Goal: Task Accomplishment & Management: Use online tool/utility

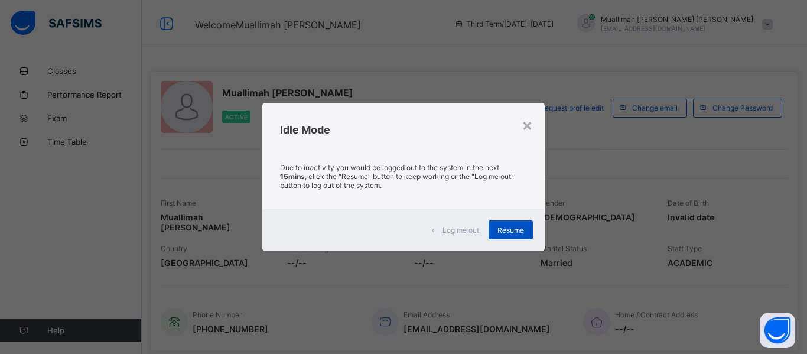
click at [512, 231] on span "Resume" at bounding box center [511, 230] width 27 height 9
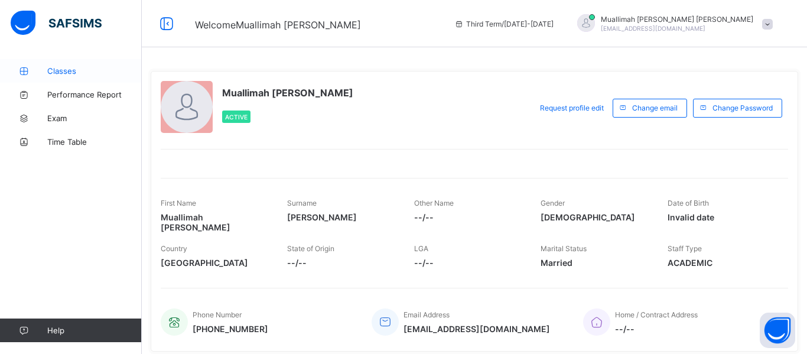
click at [66, 70] on span "Classes" at bounding box center [94, 70] width 95 height 9
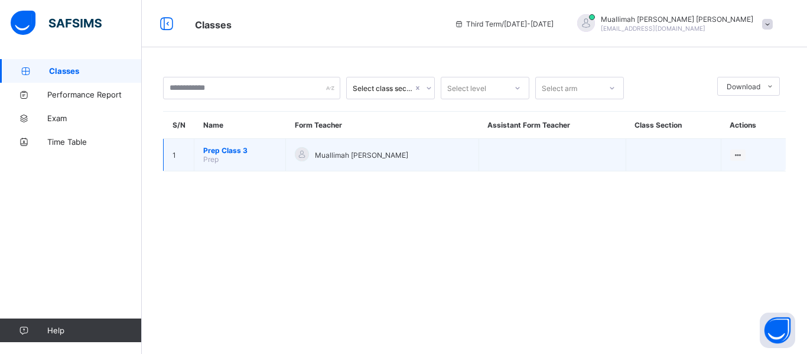
click at [242, 148] on span "Prep Class 3" at bounding box center [239, 150] width 73 height 9
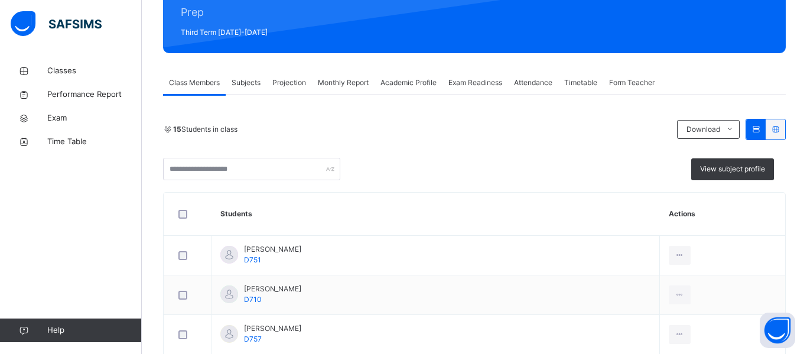
scroll to position [152, 0]
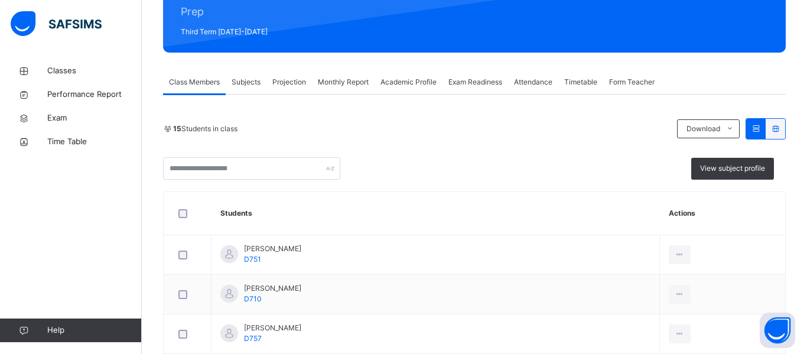
click at [293, 85] on span "Projection" at bounding box center [289, 82] width 34 height 11
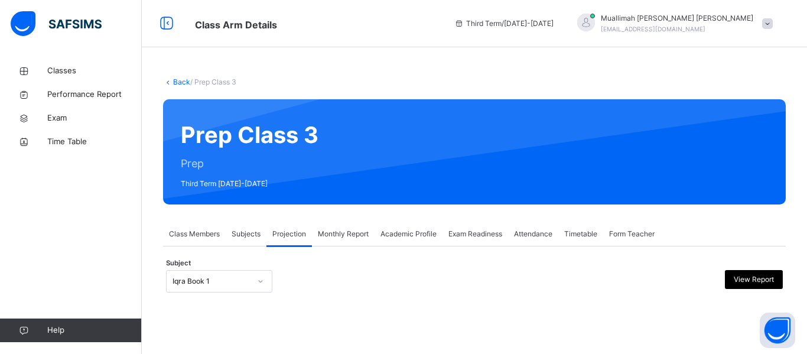
scroll to position [85, 0]
click at [263, 284] on div "Iqra Book 1" at bounding box center [219, 281] width 106 height 22
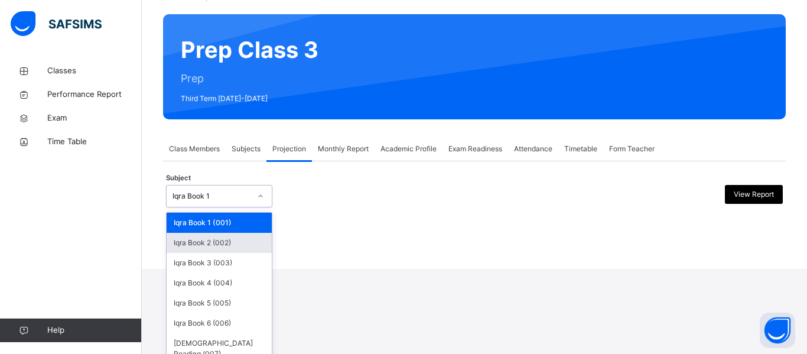
click at [378, 267] on div "Back / Prep Class 3 Prep Class 3 Prep Third Term 2024-2025 Class Members Subjec…" at bounding box center [474, 92] width 665 height 354
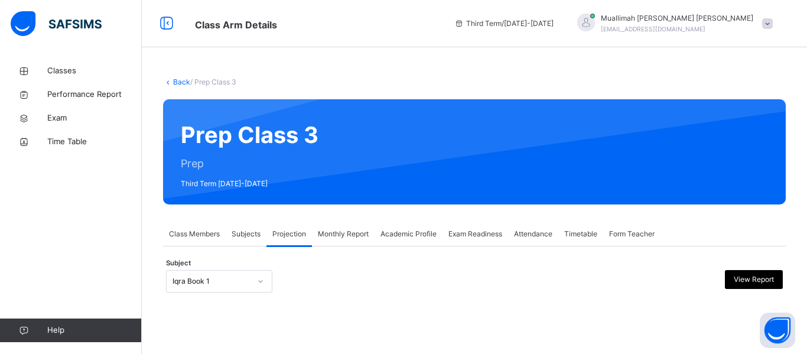
click at [246, 235] on span "Subjects" at bounding box center [246, 234] width 29 height 11
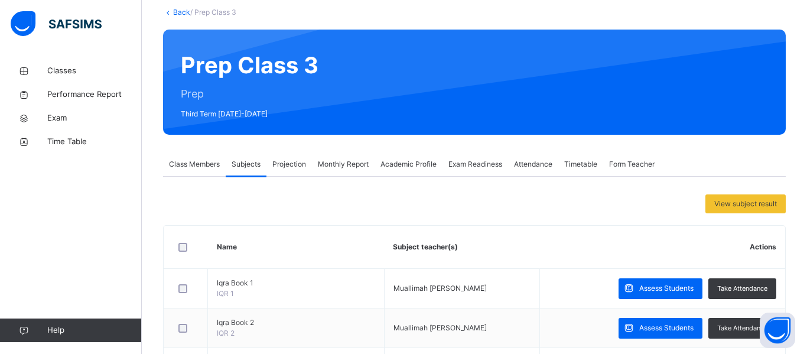
scroll to position [67, 0]
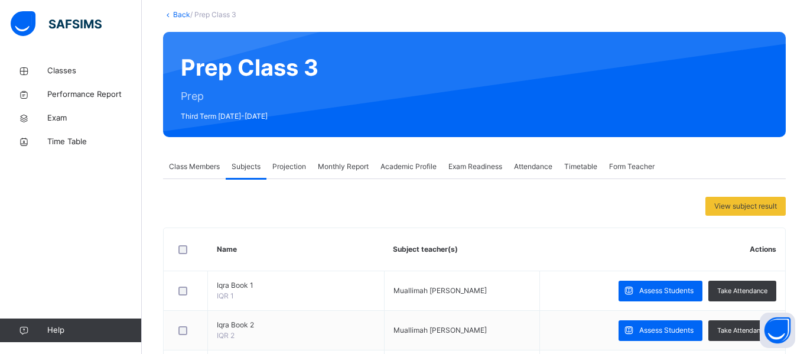
click at [295, 167] on span "Projection" at bounding box center [289, 166] width 34 height 11
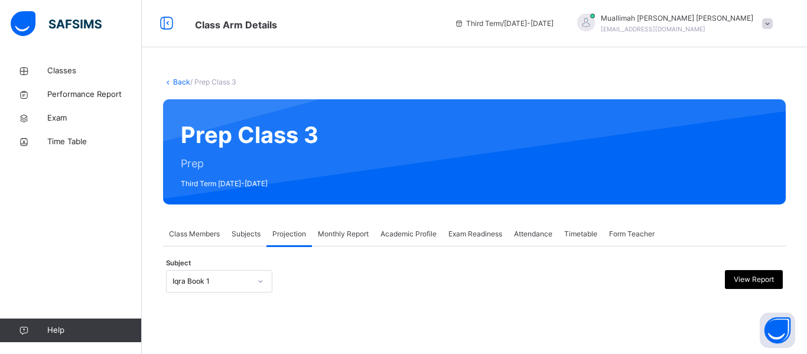
click at [268, 280] on div "Iqra Book 1" at bounding box center [219, 281] width 106 height 22
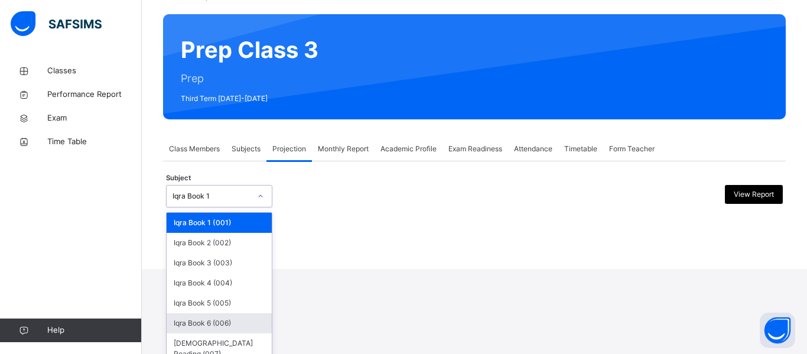
click at [232, 324] on div "Iqra Book 6 (006)" at bounding box center [219, 323] width 105 height 20
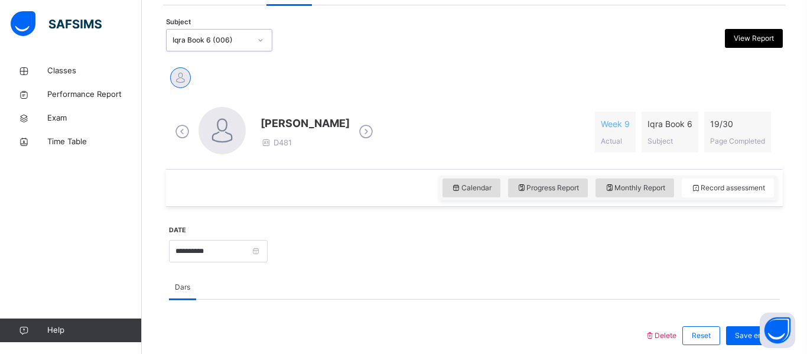
scroll to position [242, 0]
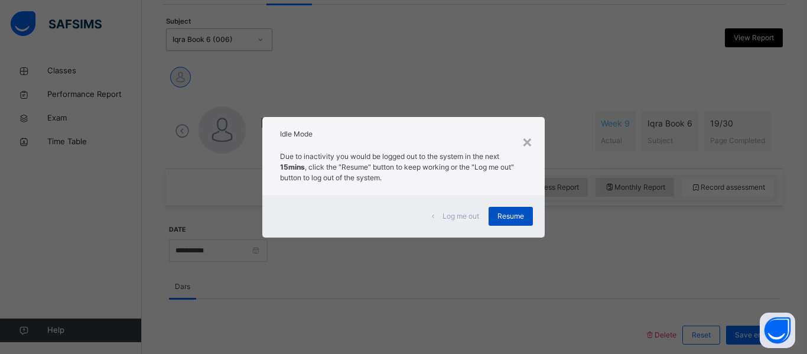
click at [518, 213] on span "Resume" at bounding box center [511, 216] width 27 height 11
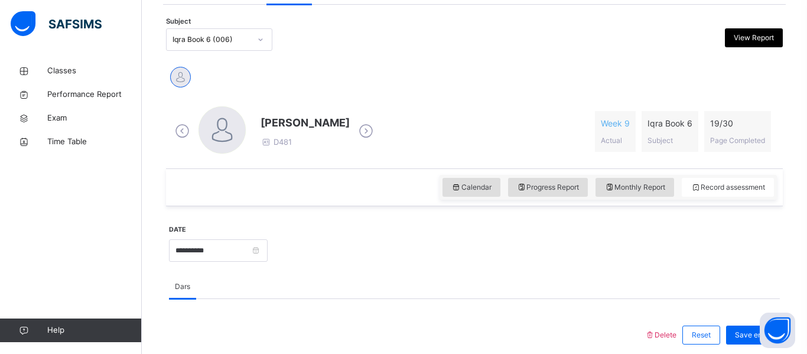
click at [265, 40] on div at bounding box center [261, 39] width 20 height 19
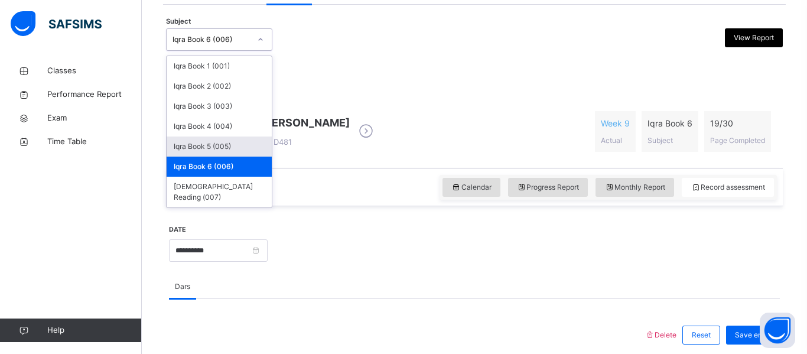
click at [240, 145] on div "Iqra Book 5 (005)" at bounding box center [219, 147] width 105 height 20
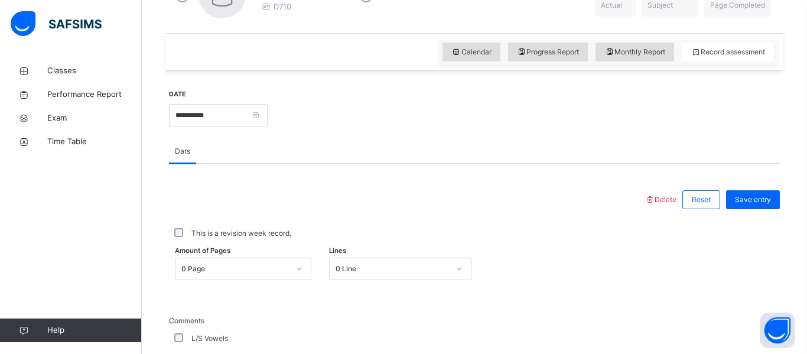
scroll to position [0, 0]
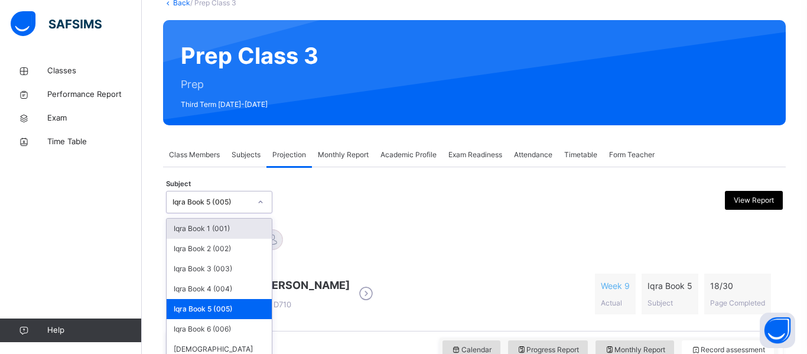
click at [259, 213] on div "option Iqra Book 5 (005), selected. option Iqra Book 1 (001) focused, 1 of 7. 7…" at bounding box center [219, 202] width 106 height 22
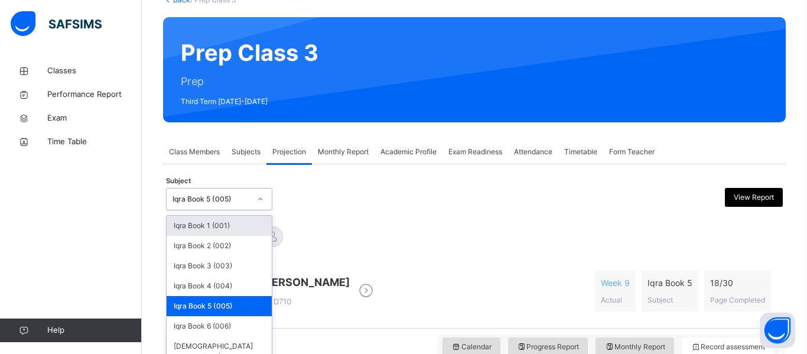
scroll to position [90, 0]
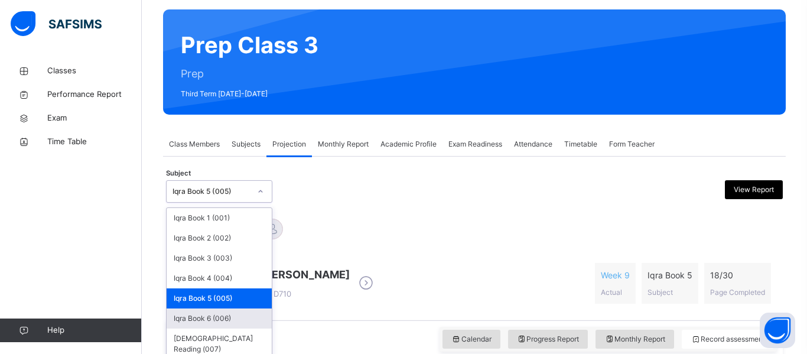
click at [242, 315] on div "Iqra Book 6 (006)" at bounding box center [219, 318] width 105 height 20
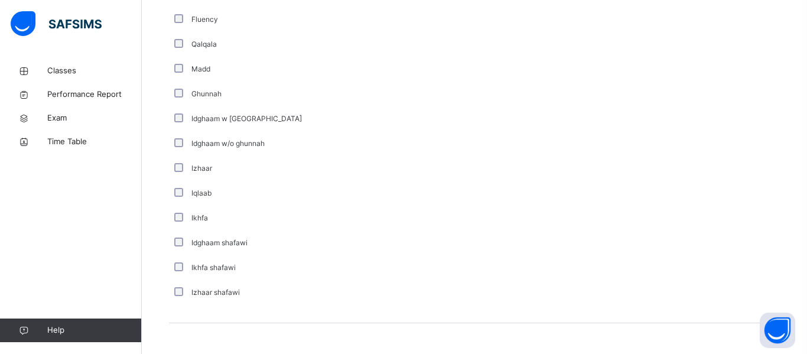
scroll to position [909, 0]
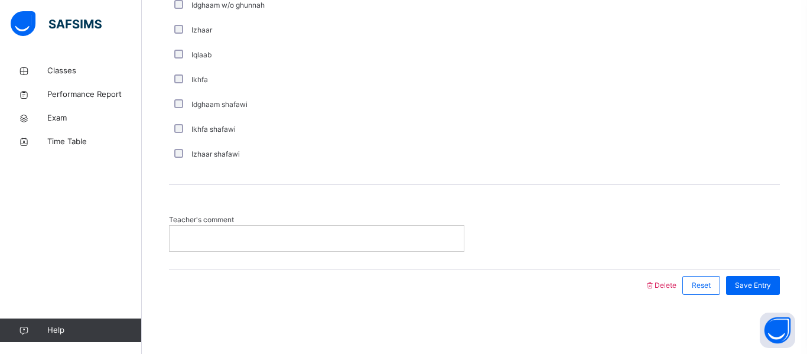
click at [194, 236] on p at bounding box center [316, 238] width 277 height 11
click at [735, 284] on span "Save Entry" at bounding box center [753, 285] width 36 height 11
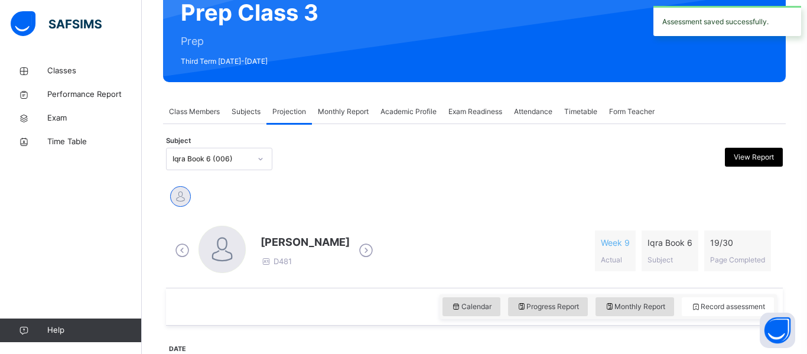
scroll to position [122, 0]
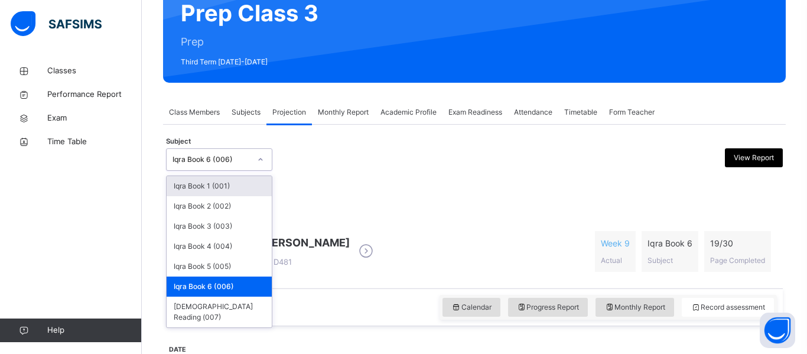
click at [260, 163] on icon at bounding box center [260, 160] width 7 height 12
click at [230, 266] on div "Iqra Book 5 (005)" at bounding box center [219, 266] width 105 height 20
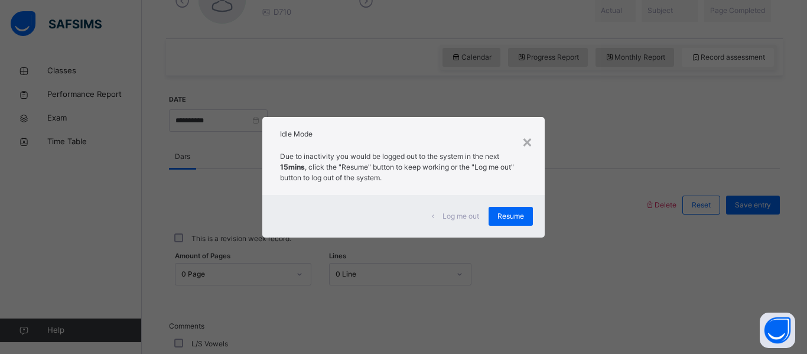
scroll to position [368, 0]
click at [529, 141] on div "×" at bounding box center [527, 141] width 11 height 25
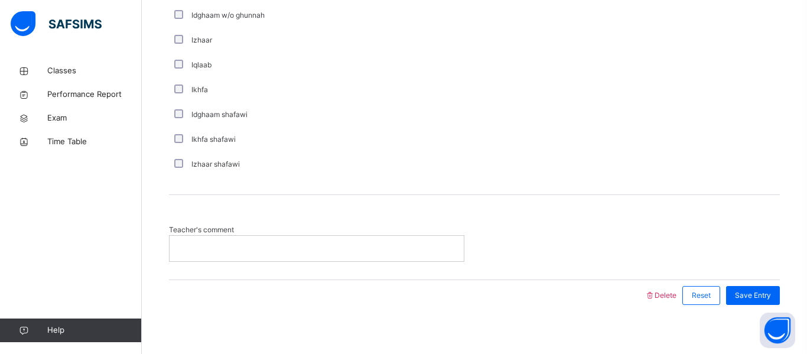
scroll to position [900, 0]
click at [187, 252] on div at bounding box center [317, 247] width 294 height 25
click at [746, 294] on span "Save Entry" at bounding box center [753, 294] width 36 height 11
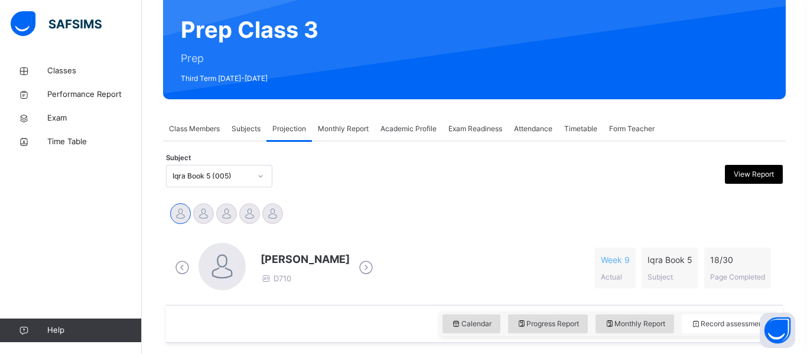
scroll to position [106, 0]
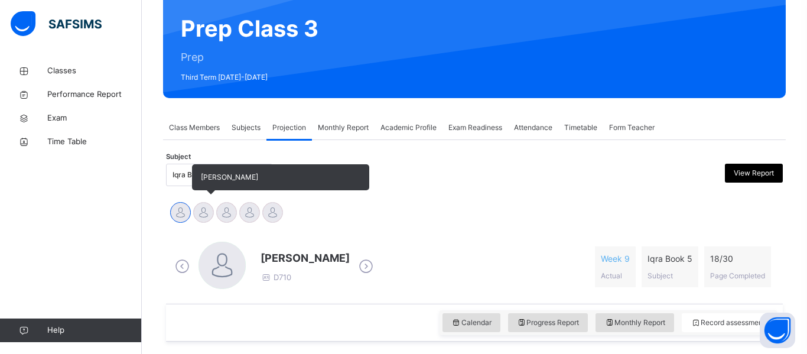
click at [204, 209] on div at bounding box center [203, 212] width 21 height 21
click at [228, 214] on div at bounding box center [226, 212] width 21 height 21
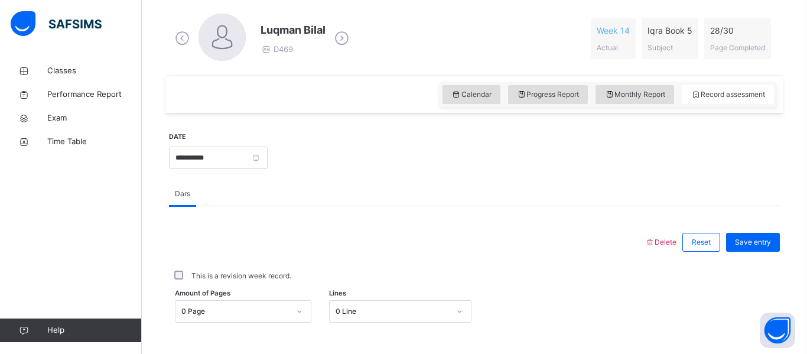
scroll to position [338, 0]
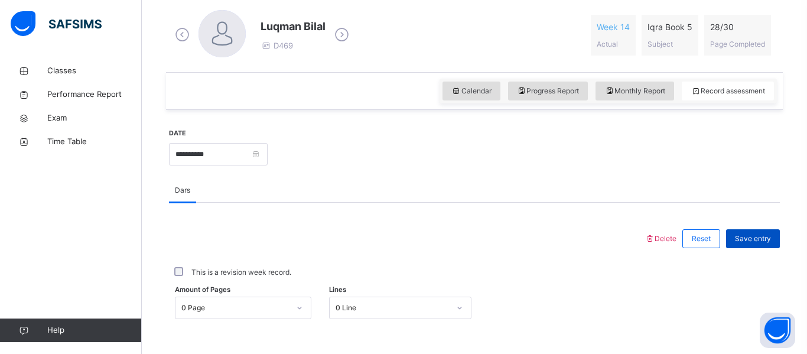
click at [752, 242] on span "Save entry" at bounding box center [753, 238] width 36 height 11
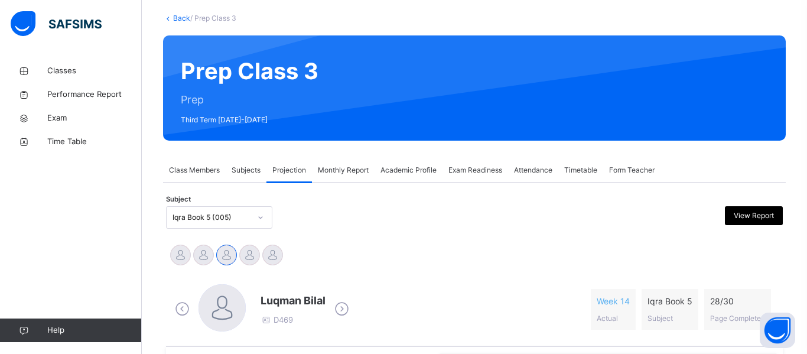
scroll to position [65, 0]
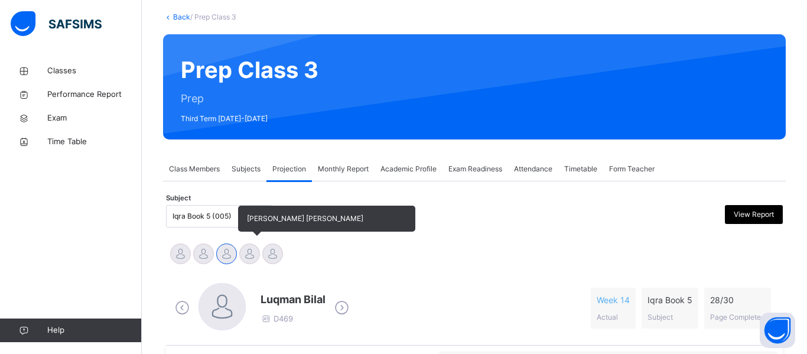
click at [251, 250] on div at bounding box center [249, 253] width 21 height 21
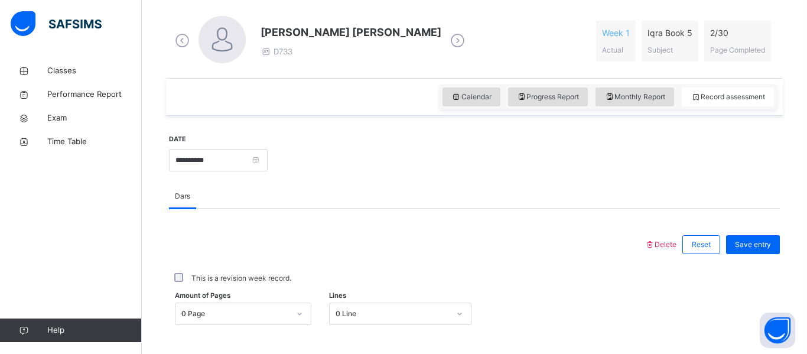
scroll to position [333, 0]
click at [301, 312] on div "0 Page" at bounding box center [243, 312] width 137 height 22
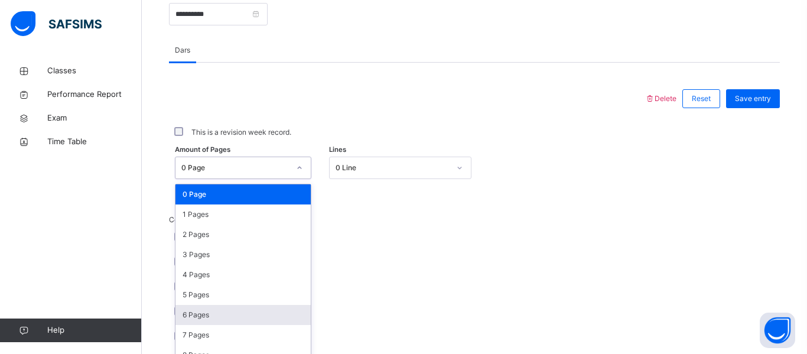
scroll to position [491, 0]
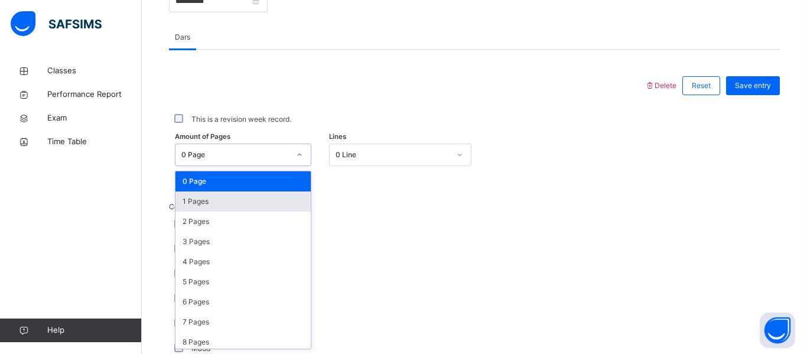
click at [244, 205] on div "1 Pages" at bounding box center [243, 201] width 135 height 20
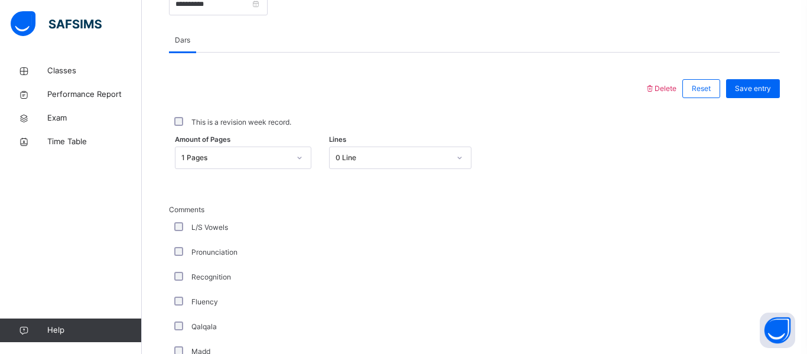
scroll to position [488, 0]
click at [737, 88] on span "Save entry" at bounding box center [753, 89] width 36 height 11
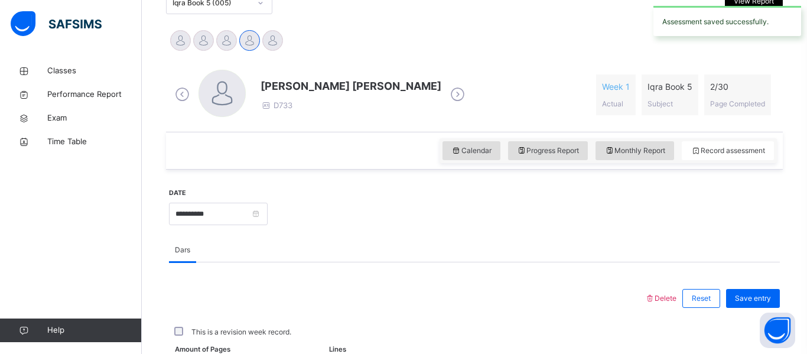
scroll to position [269, 0]
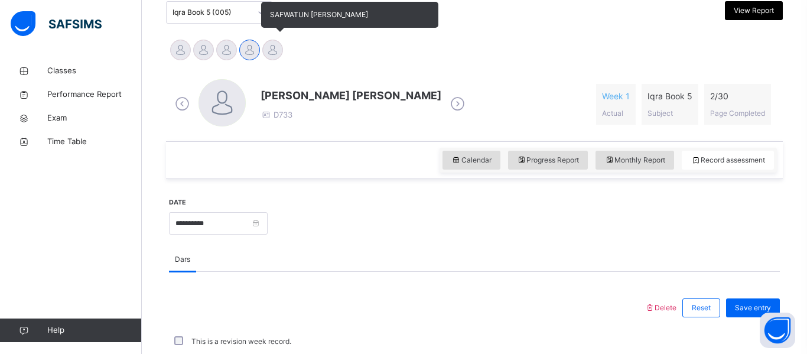
click at [278, 48] on div at bounding box center [272, 50] width 21 height 21
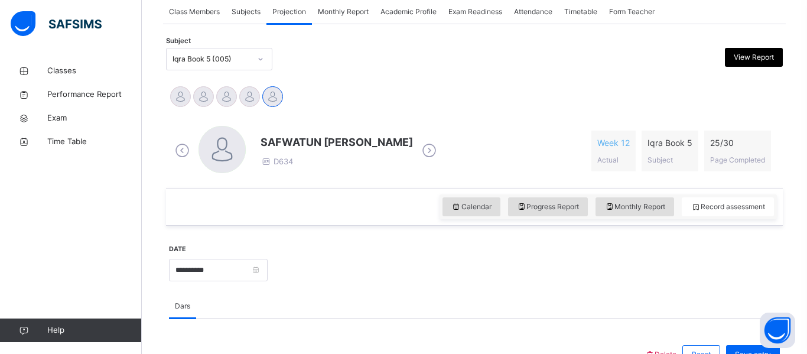
scroll to position [212, 0]
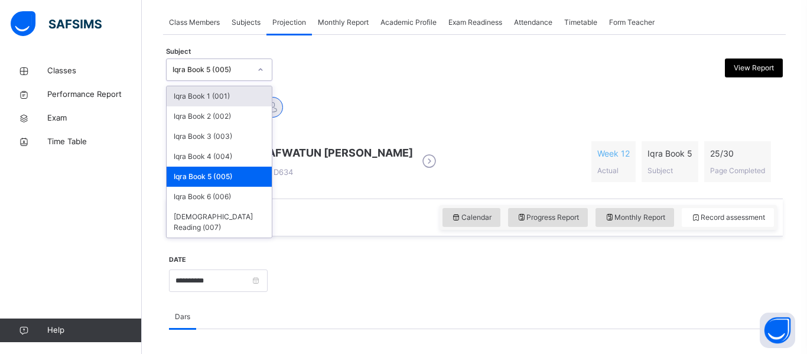
click at [266, 70] on div at bounding box center [261, 69] width 20 height 19
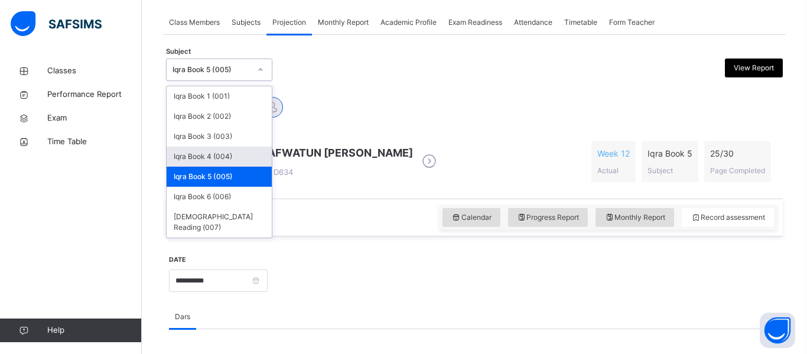
click at [229, 158] on div "Iqra Book 4 (004)" at bounding box center [219, 157] width 105 height 20
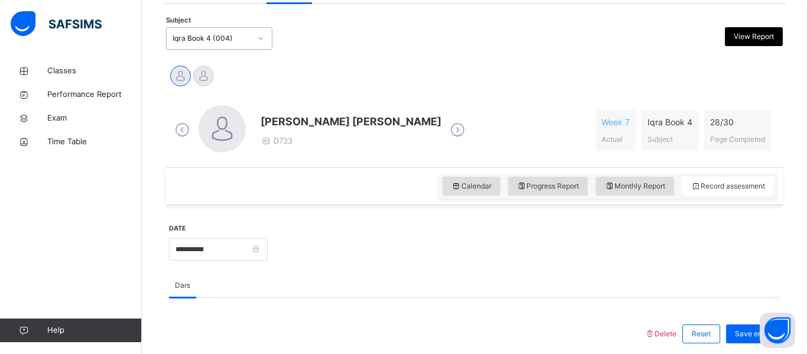
scroll to position [241, 0]
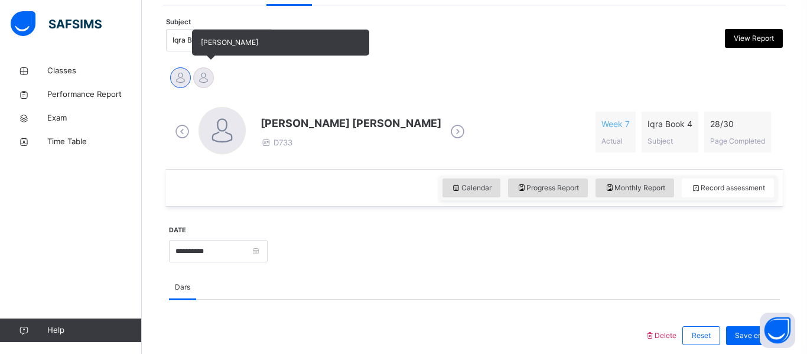
click at [207, 79] on div at bounding box center [203, 77] width 21 height 21
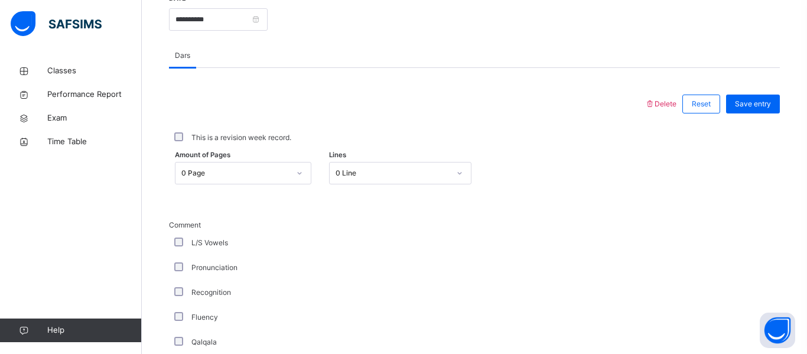
scroll to position [476, 0]
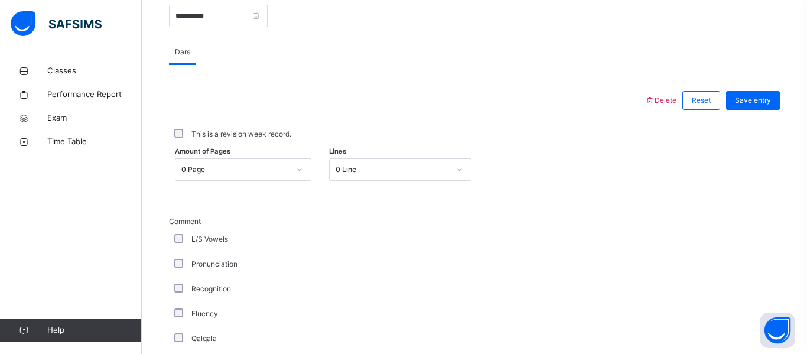
click at [300, 167] on icon at bounding box center [299, 170] width 7 height 12
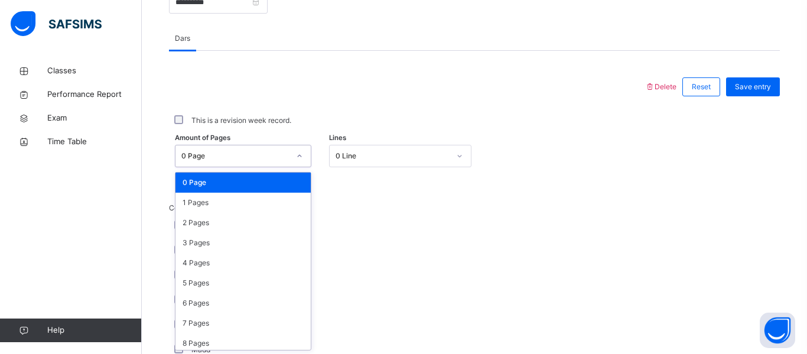
scroll to position [491, 0]
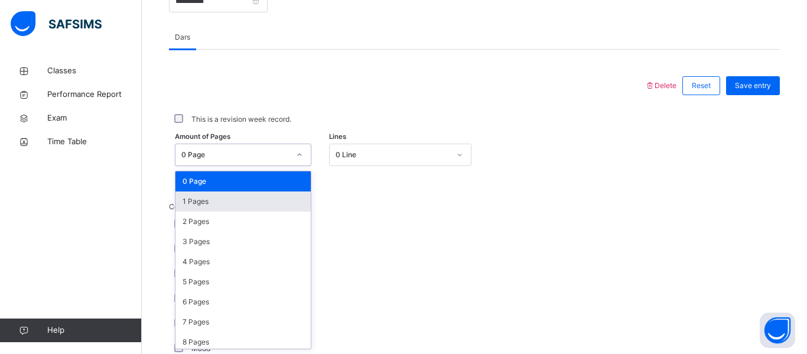
click at [252, 198] on div "1 Pages" at bounding box center [243, 201] width 135 height 20
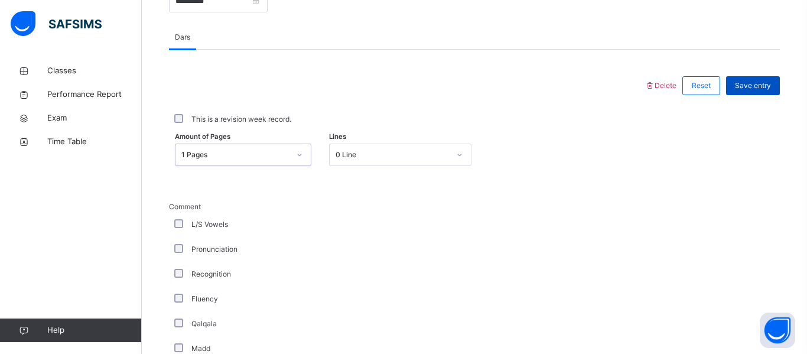
click at [747, 83] on span "Save entry" at bounding box center [753, 85] width 36 height 11
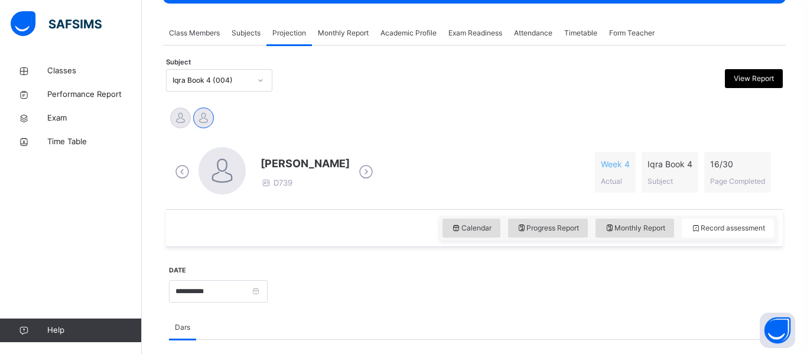
scroll to position [197, 0]
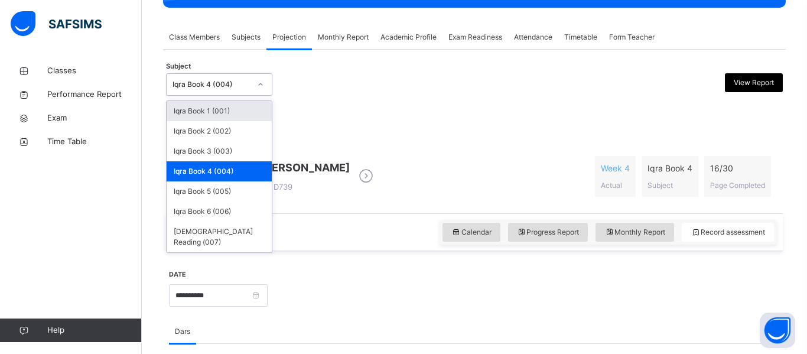
click at [262, 81] on icon at bounding box center [260, 85] width 7 height 12
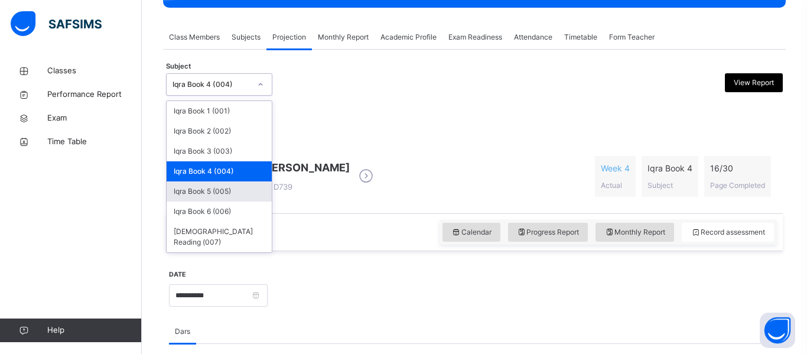
click at [241, 184] on div "Iqra Book 5 (005)" at bounding box center [219, 191] width 105 height 20
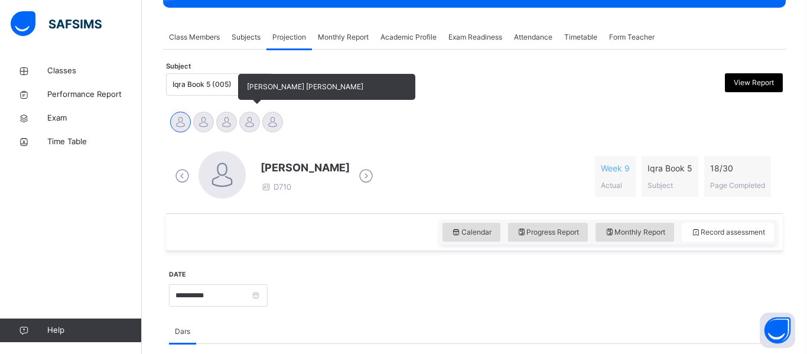
click at [252, 122] on div at bounding box center [249, 122] width 21 height 21
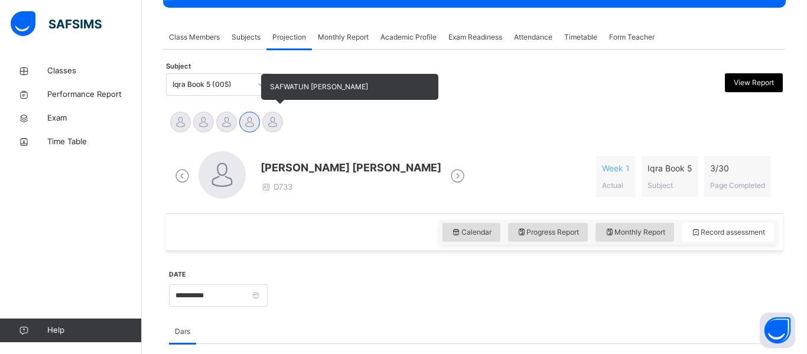
click at [271, 124] on div at bounding box center [272, 122] width 21 height 21
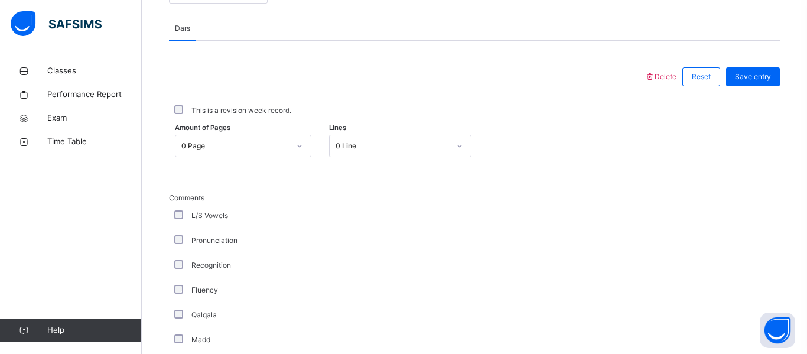
scroll to position [502, 0]
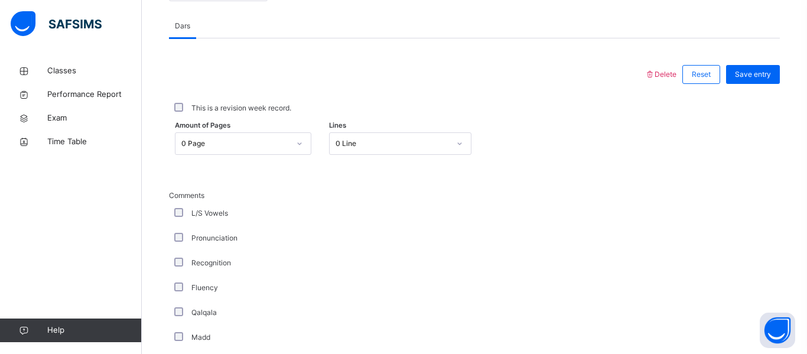
click at [303, 147] on div at bounding box center [300, 143] width 20 height 19
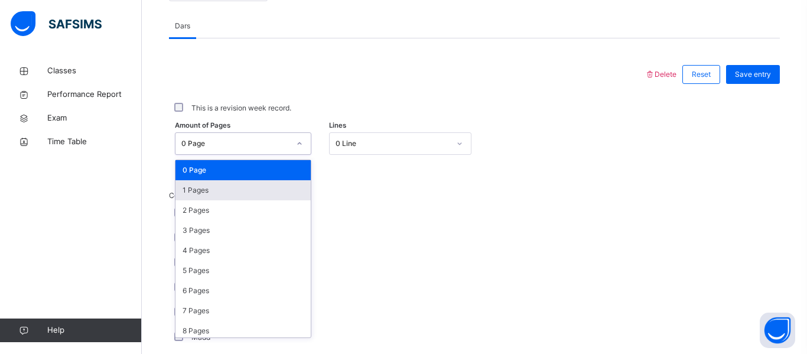
click at [275, 193] on div "1 Pages" at bounding box center [243, 190] width 135 height 20
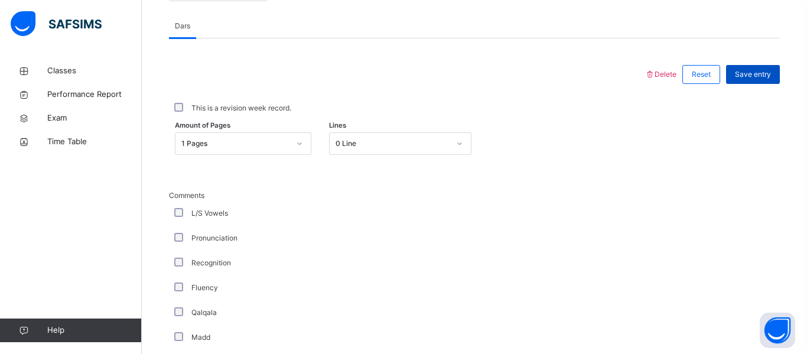
click at [769, 69] on span "Save entry" at bounding box center [753, 74] width 36 height 11
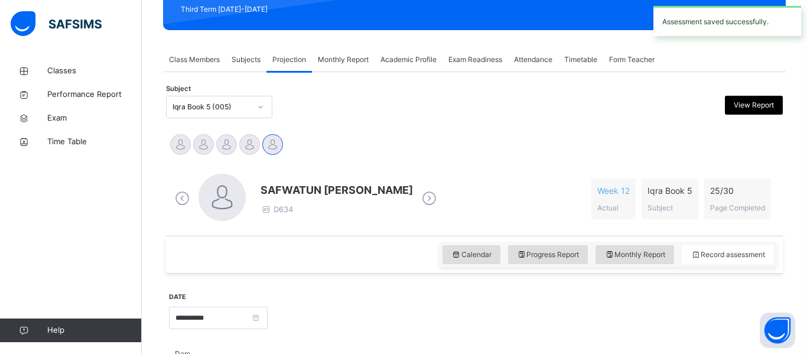
scroll to position [161, 0]
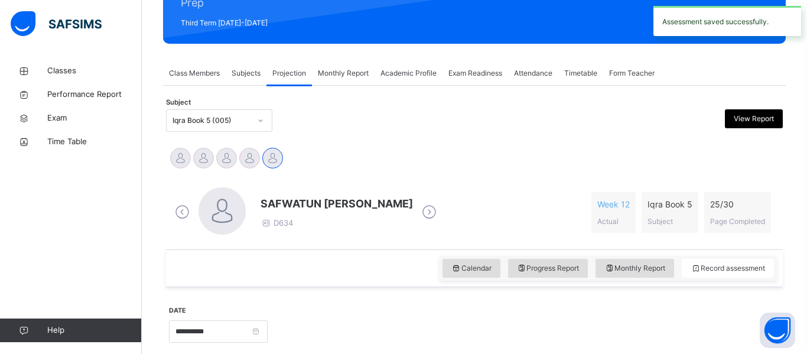
click at [264, 122] on icon at bounding box center [260, 121] width 7 height 12
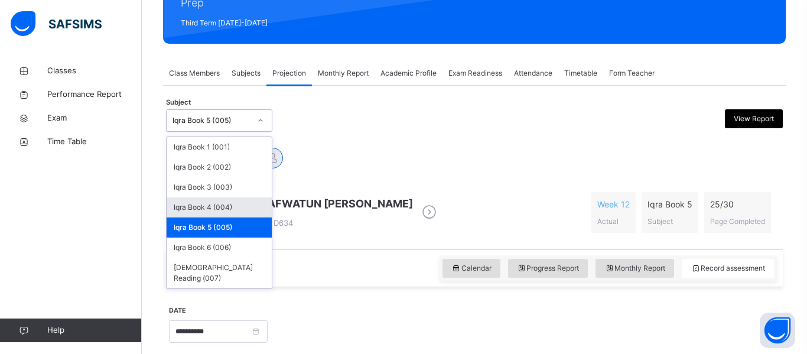
click at [222, 207] on div "Iqra Book 4 (004)" at bounding box center [219, 207] width 105 height 20
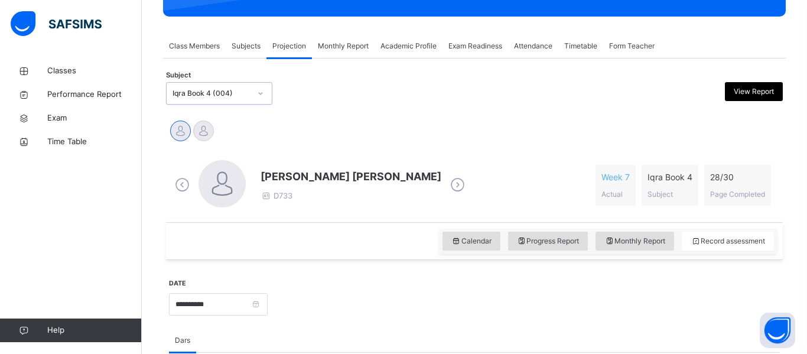
scroll to position [158, 0]
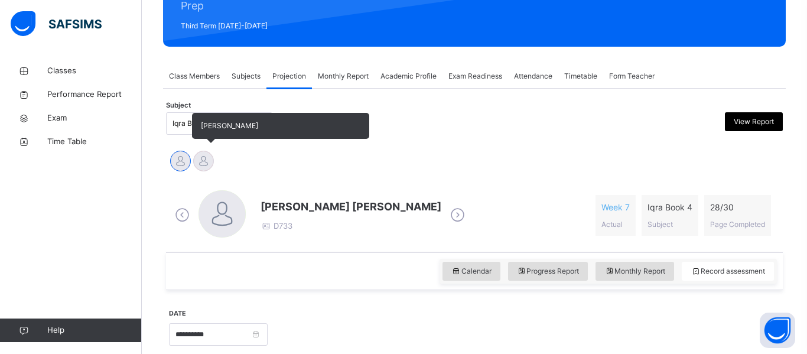
click at [212, 159] on div at bounding box center [203, 161] width 21 height 21
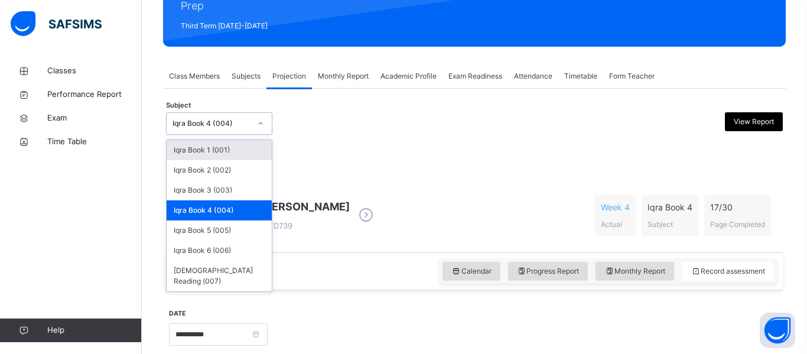
click at [262, 126] on icon at bounding box center [260, 124] width 7 height 12
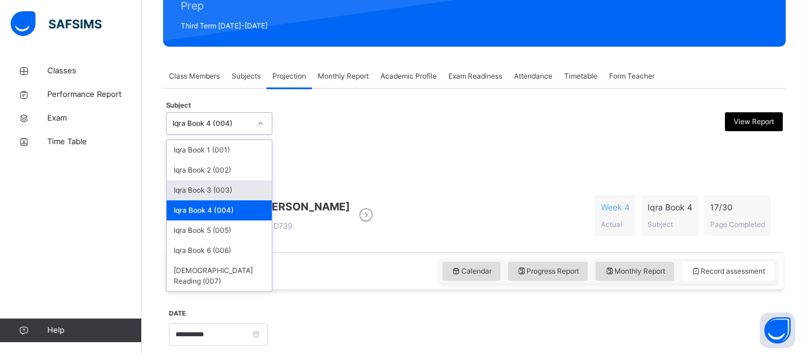
click at [217, 189] on div "Iqra Book 3 (003)" at bounding box center [219, 190] width 105 height 20
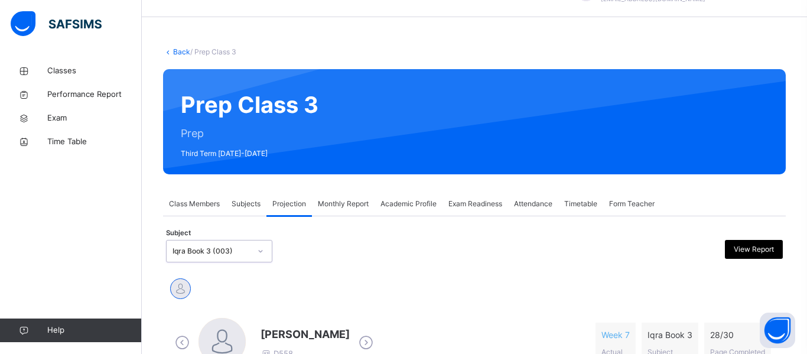
scroll to position [0, 0]
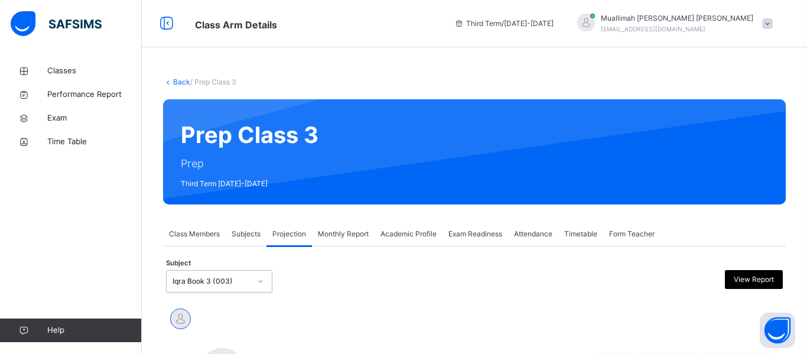
click at [217, 189] on div "Prep Class 3 Prep Third Term 2024-2025" at bounding box center [474, 151] width 623 height 105
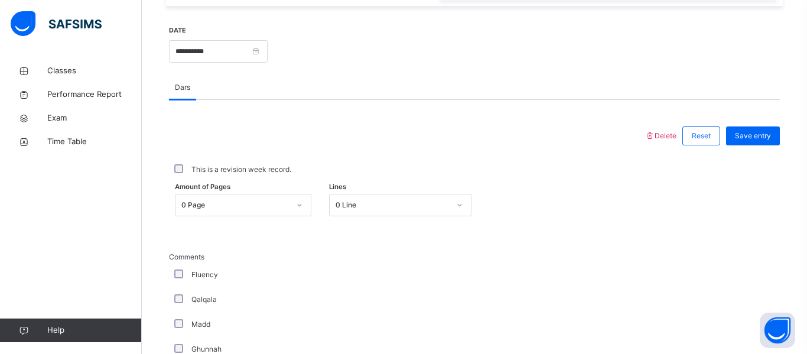
scroll to position [444, 0]
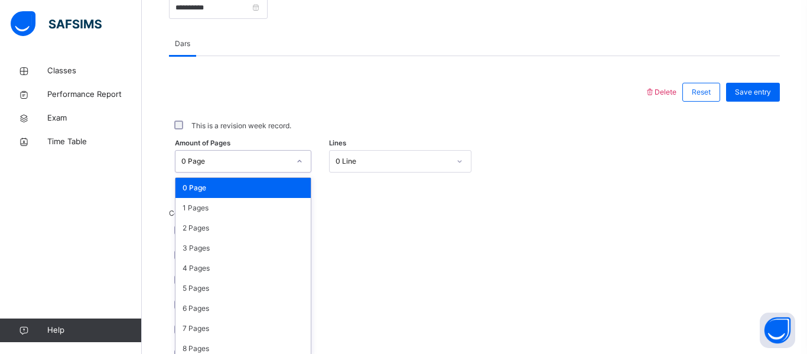
click at [301, 173] on div "option 0 Page focused, 1 of 31. 31 results available. Use Up and Down to choose…" at bounding box center [243, 161] width 137 height 22
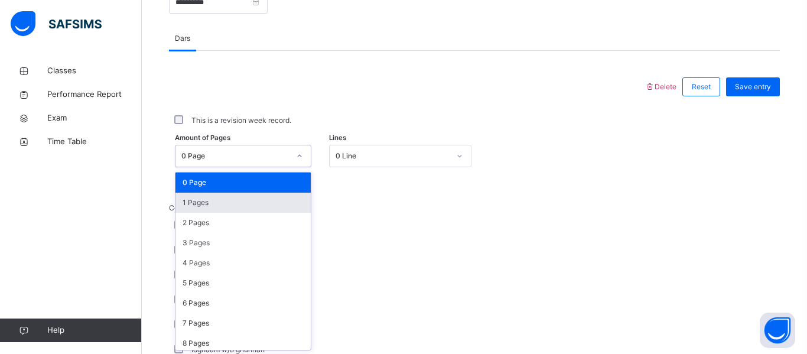
scroll to position [491, 0]
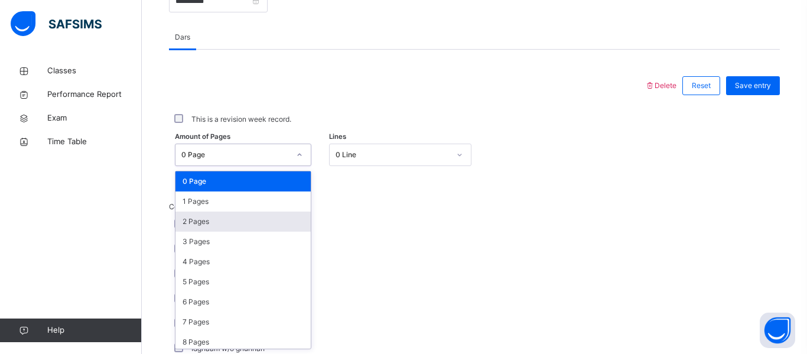
click at [274, 219] on div "2 Pages" at bounding box center [243, 222] width 135 height 20
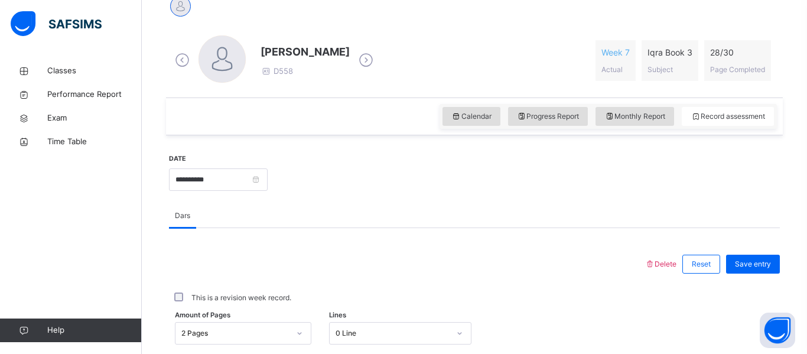
scroll to position [311, 0]
click at [745, 265] on span "Save entry" at bounding box center [753, 265] width 36 height 11
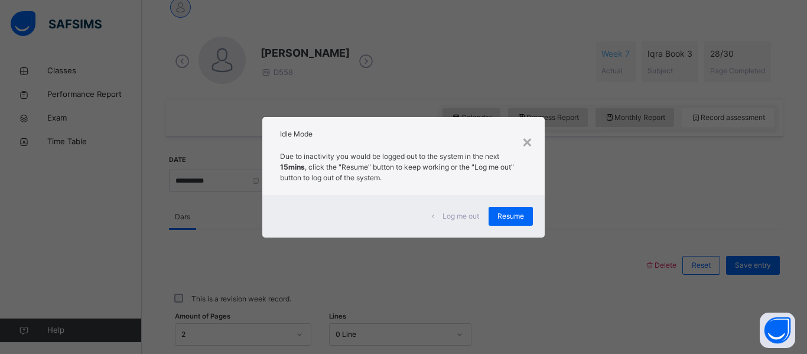
click at [516, 215] on span "Resume" at bounding box center [511, 216] width 27 height 11
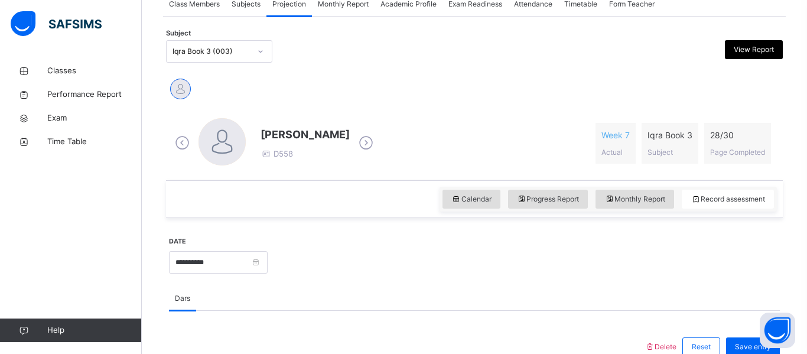
scroll to position [230, 0]
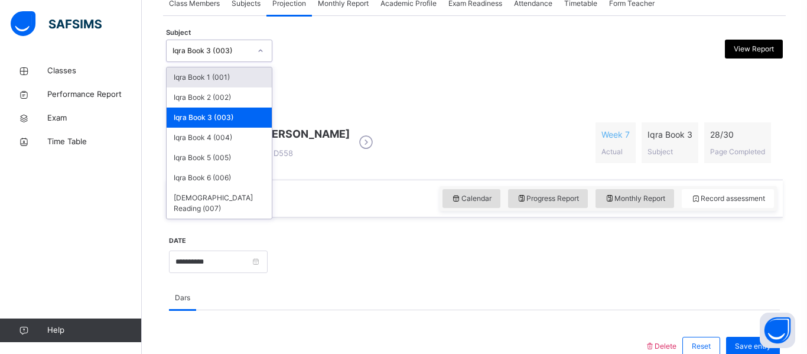
click at [261, 47] on icon at bounding box center [260, 51] width 7 height 12
click at [236, 100] on div "Iqra Book 2 (002)" at bounding box center [219, 97] width 105 height 20
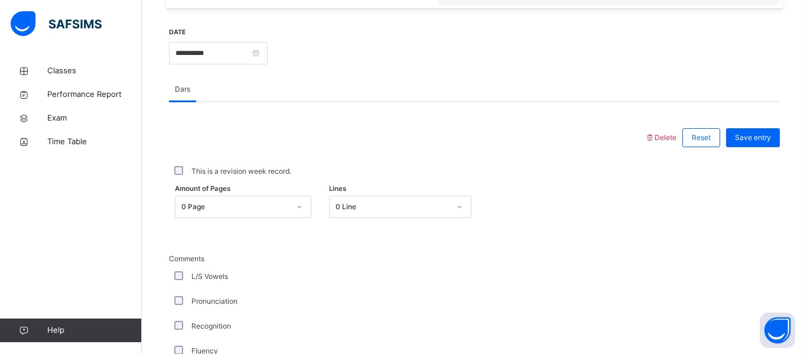
scroll to position [441, 0]
click at [753, 134] on span "Save entry" at bounding box center [753, 136] width 36 height 11
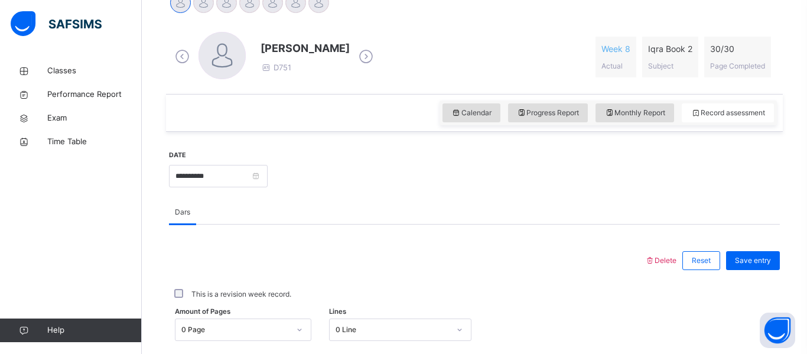
scroll to position [245, 0]
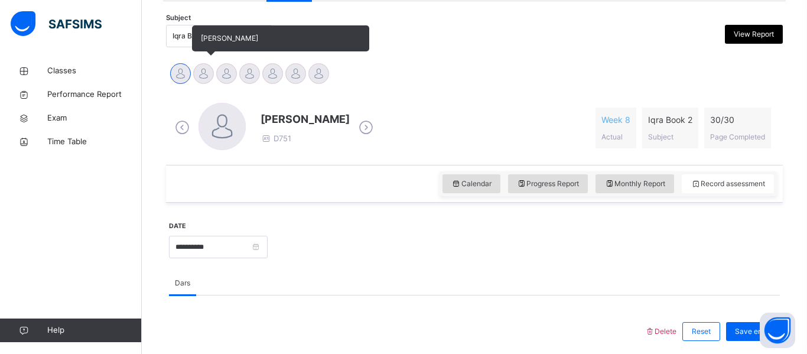
click at [206, 76] on div at bounding box center [203, 73] width 21 height 21
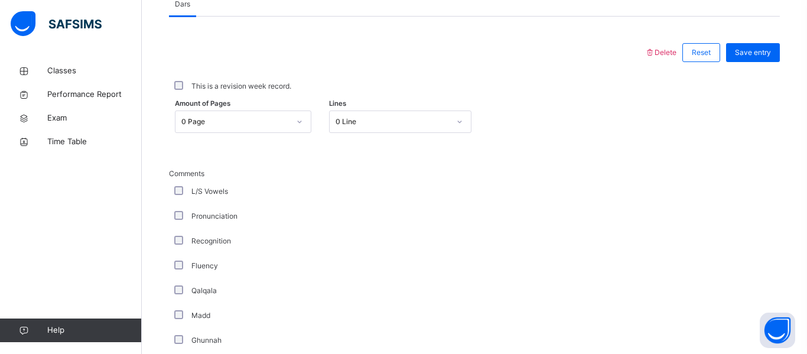
scroll to position [528, 0]
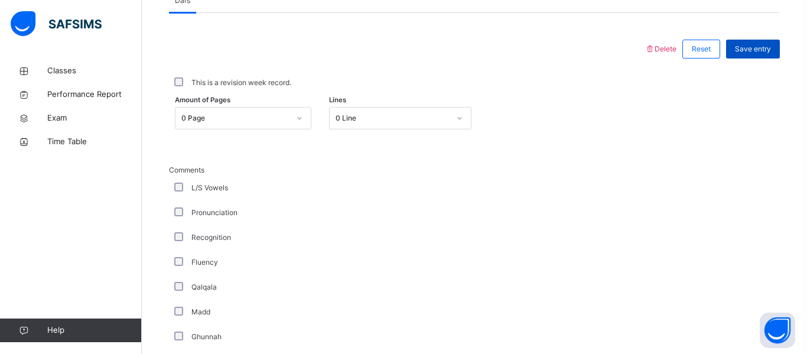
click at [751, 51] on span "Save entry" at bounding box center [753, 49] width 36 height 11
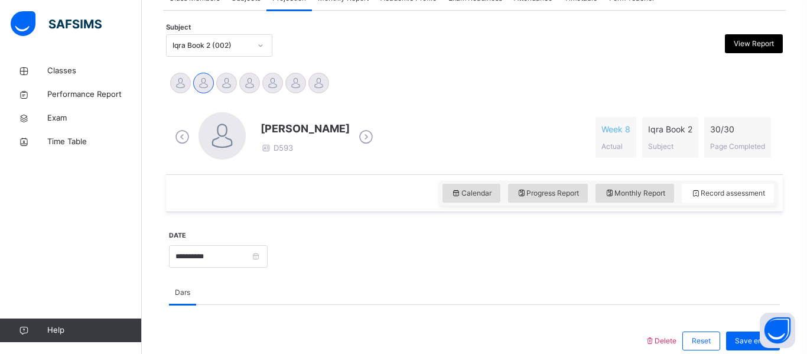
scroll to position [233, 0]
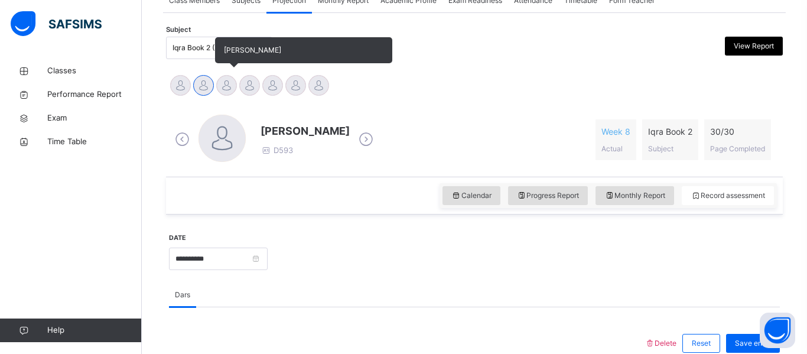
click at [225, 89] on div at bounding box center [226, 85] width 21 height 21
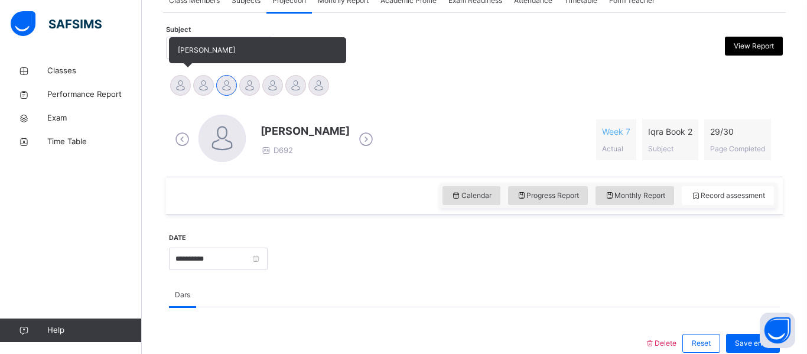
click at [184, 87] on div at bounding box center [180, 85] width 21 height 21
click at [209, 82] on div at bounding box center [203, 85] width 21 height 21
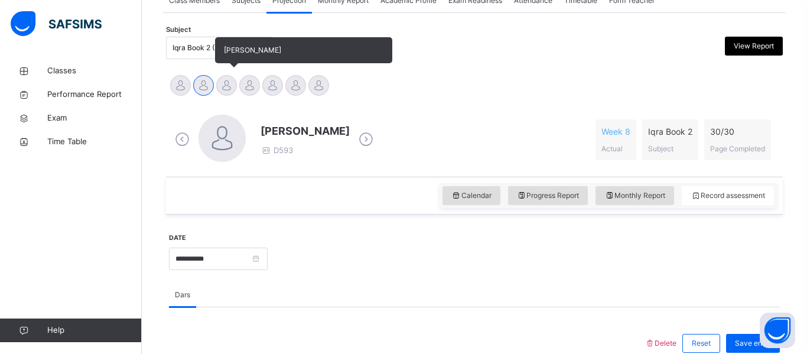
click at [226, 85] on div at bounding box center [226, 85] width 21 height 21
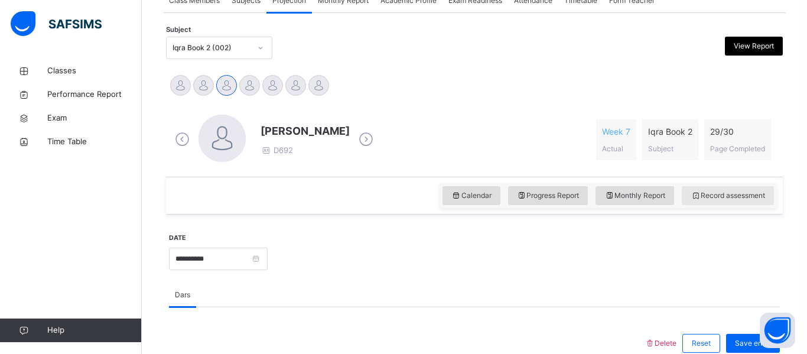
click at [719, 196] on span "Record assessment" at bounding box center [728, 195] width 74 height 11
click at [756, 46] on span "View Report" at bounding box center [754, 46] width 40 height 11
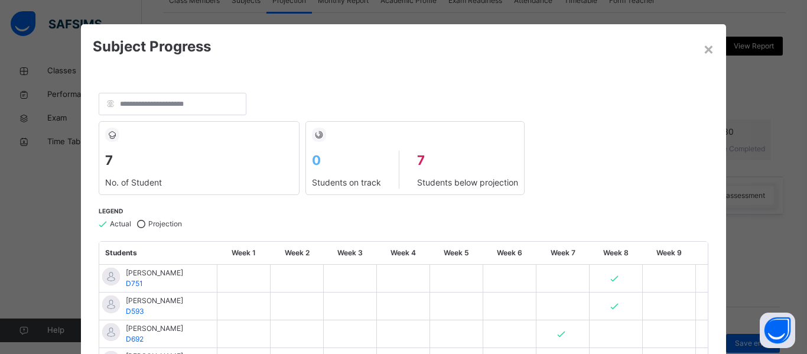
scroll to position [0, 0]
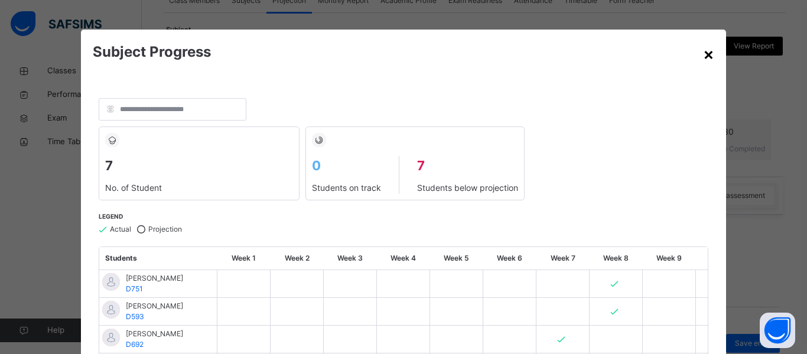
click at [703, 57] on div "×" at bounding box center [708, 53] width 11 height 25
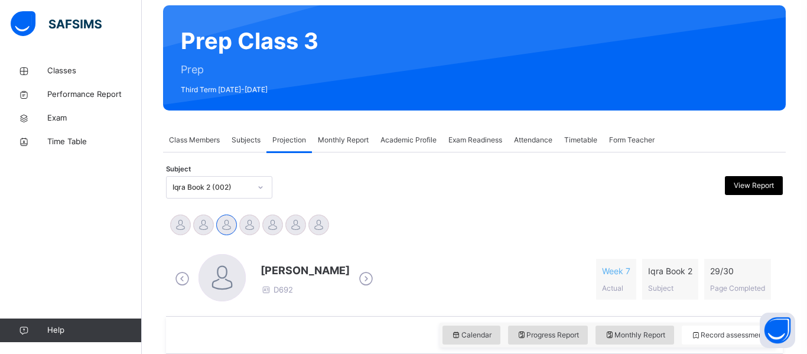
scroll to position [93, 0]
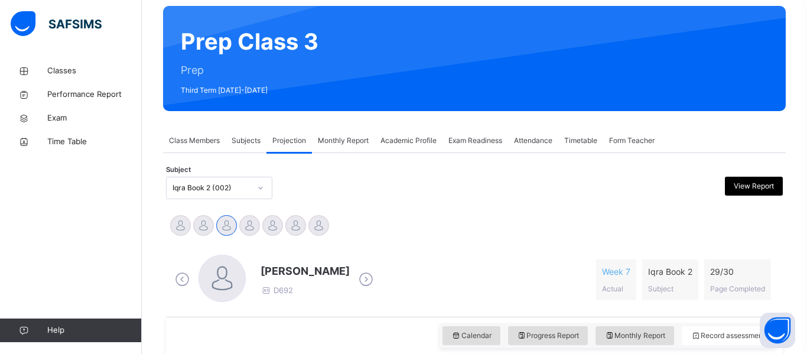
click at [181, 142] on span "Class Members" at bounding box center [194, 140] width 51 height 11
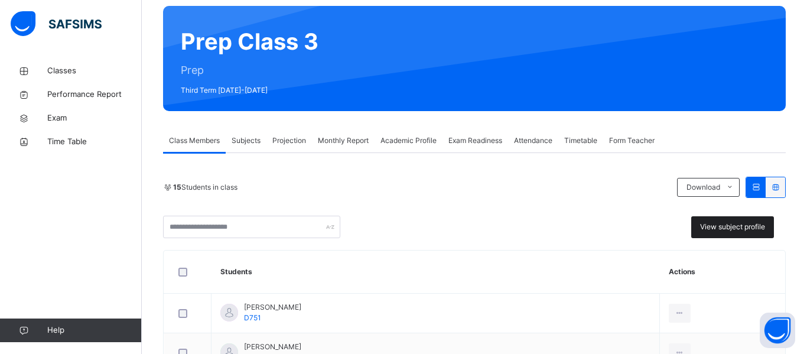
click at [723, 227] on span "View subject profile" at bounding box center [732, 227] width 65 height 11
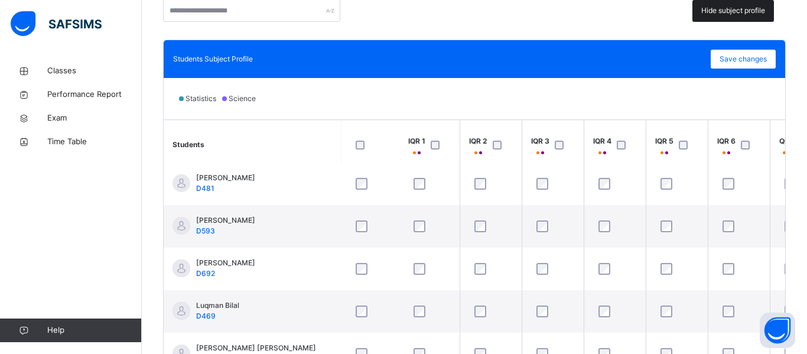
scroll to position [135, 1]
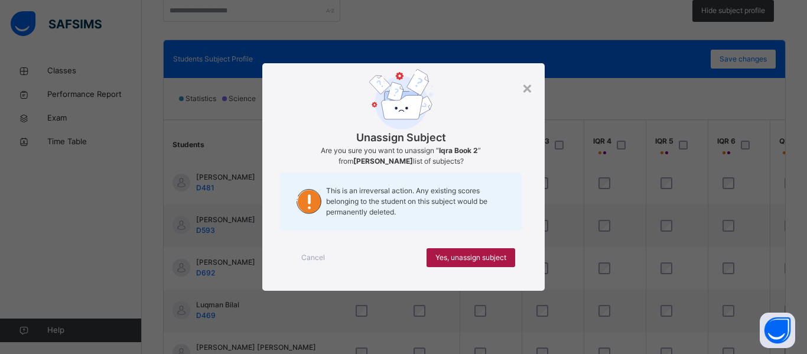
click at [473, 252] on span "Yes, unassign subject" at bounding box center [471, 257] width 71 height 11
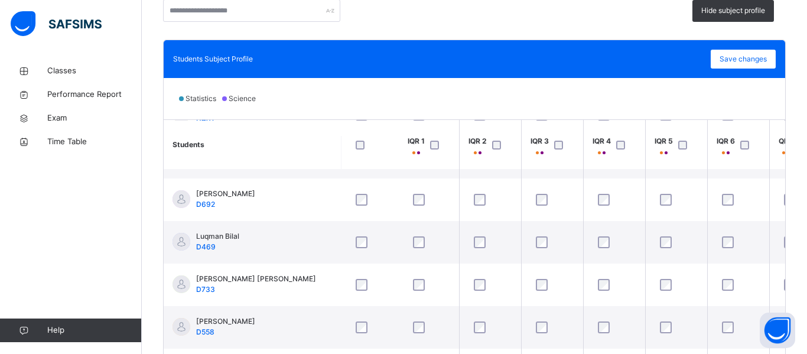
scroll to position [207, 2]
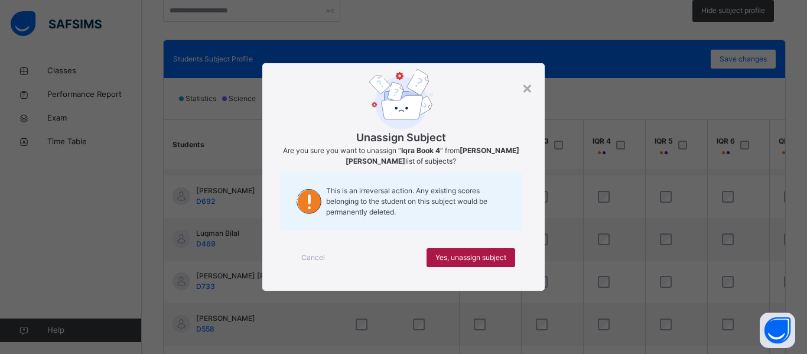
click at [455, 259] on span "Yes, unassign subject" at bounding box center [471, 257] width 71 height 11
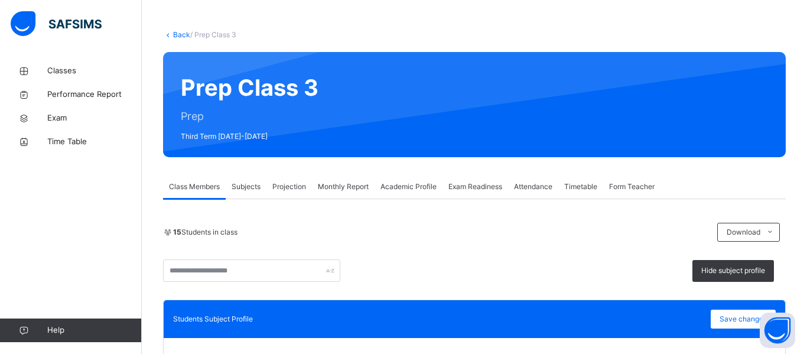
scroll to position [50, 0]
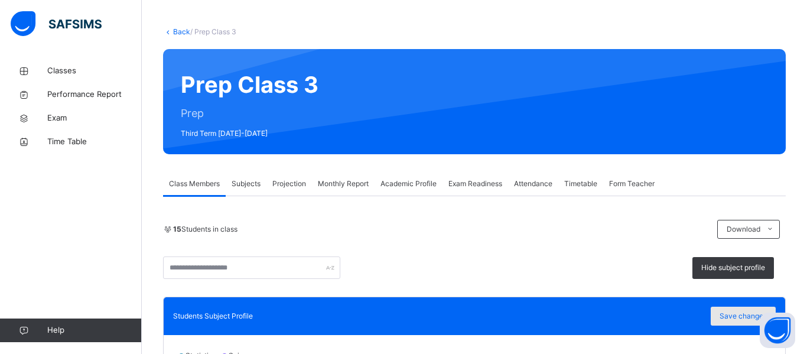
click at [726, 316] on span "Save changes" at bounding box center [743, 316] width 47 height 11
click at [285, 185] on span "Projection" at bounding box center [289, 183] width 34 height 11
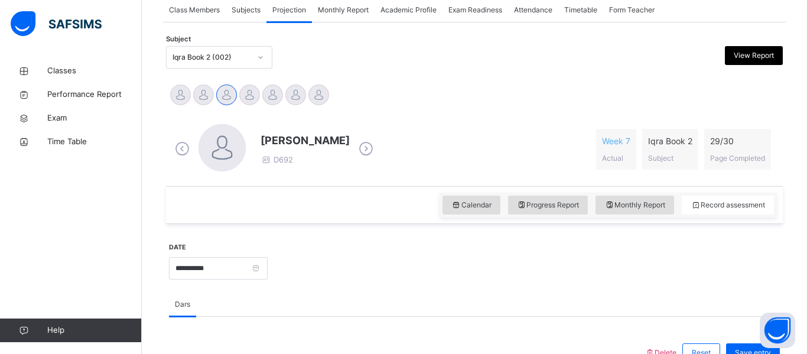
scroll to position [225, 0]
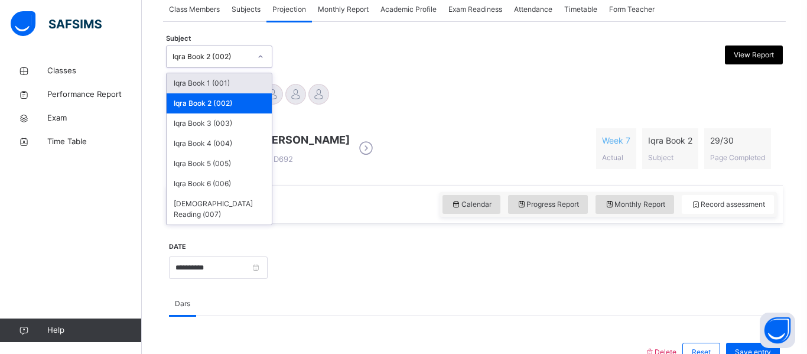
click at [262, 57] on icon at bounding box center [260, 57] width 7 height 12
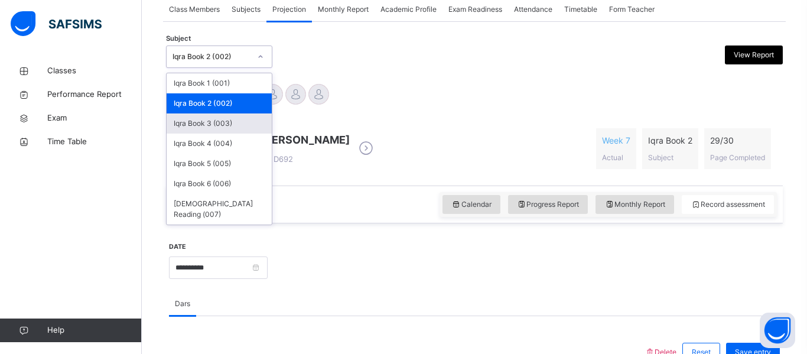
click at [219, 126] on div "Iqra Book 3 (003)" at bounding box center [219, 123] width 105 height 20
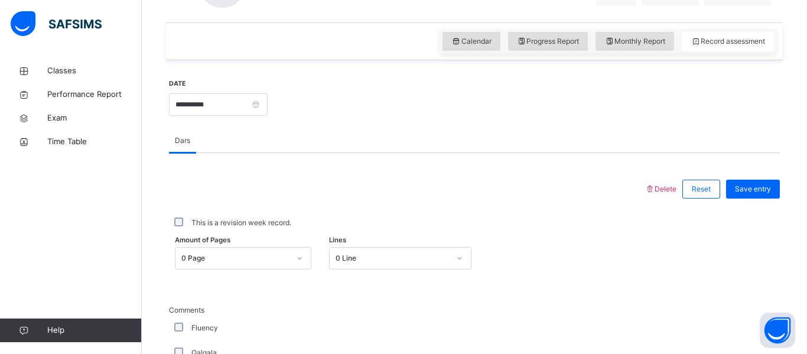
scroll to position [397, 0]
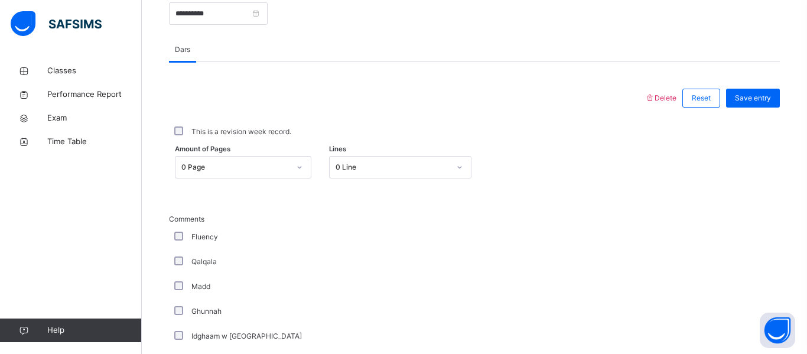
click at [299, 178] on div "0 Page" at bounding box center [243, 167] width 137 height 22
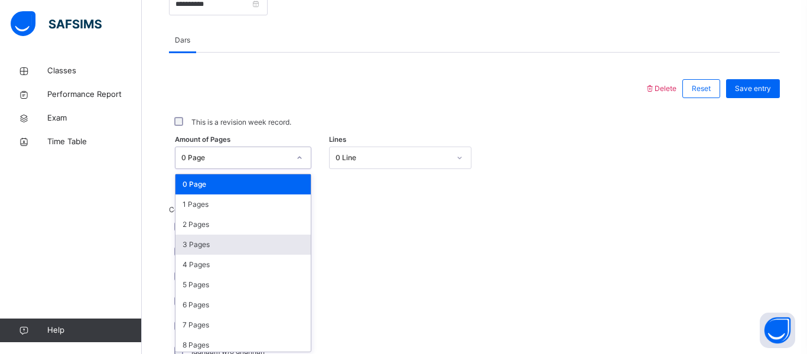
scroll to position [491, 0]
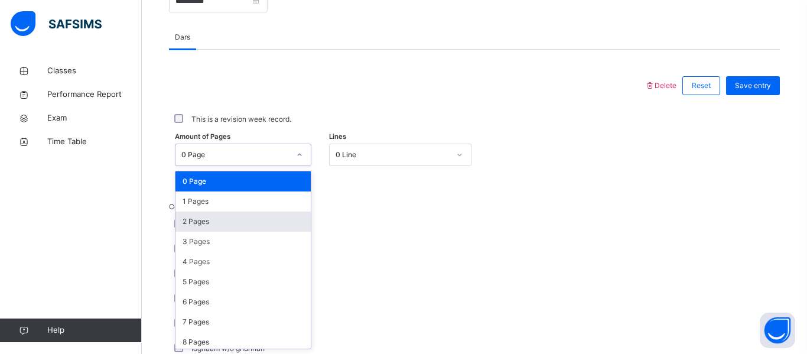
click at [264, 225] on div "2 Pages" at bounding box center [243, 222] width 135 height 20
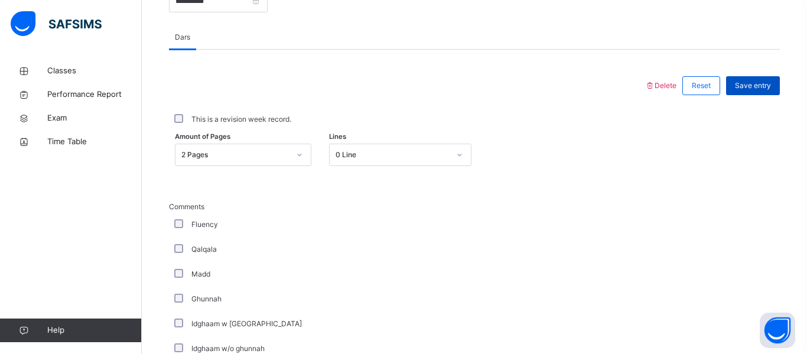
click at [765, 81] on span "Save entry" at bounding box center [753, 85] width 36 height 11
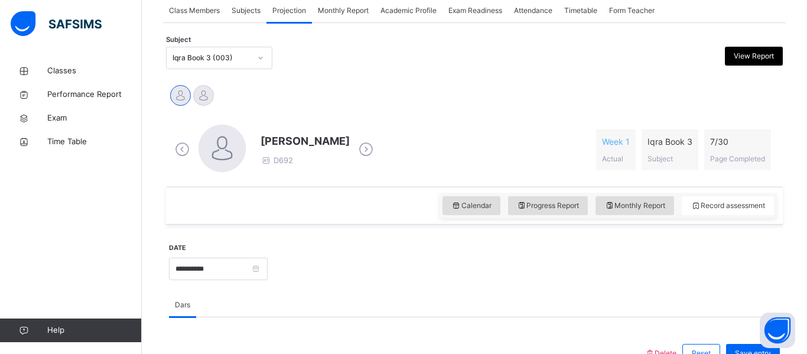
scroll to position [219, 0]
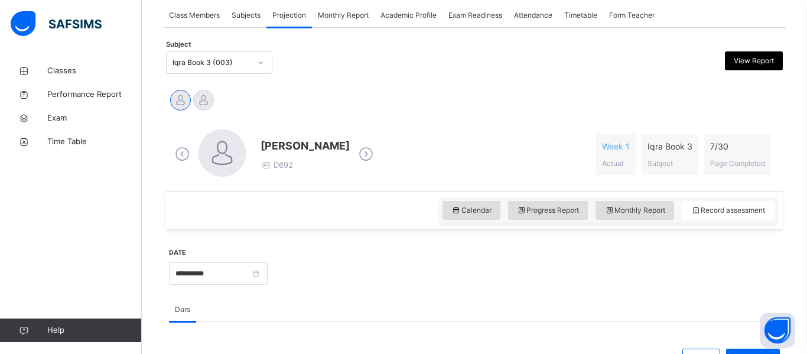
click at [263, 64] on icon at bounding box center [260, 63] width 7 height 12
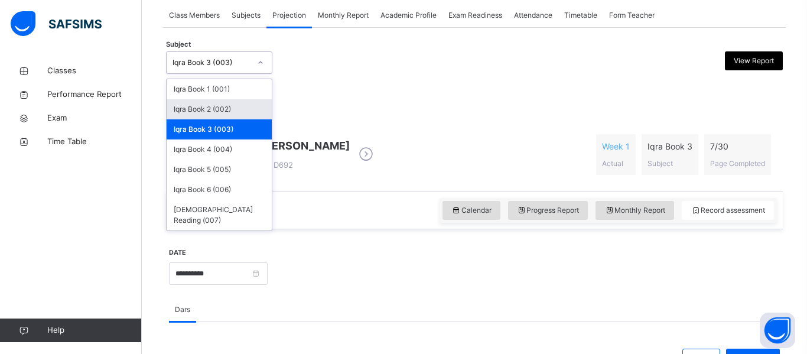
click at [247, 103] on div "Iqra Book 2 (002)" at bounding box center [219, 109] width 105 height 20
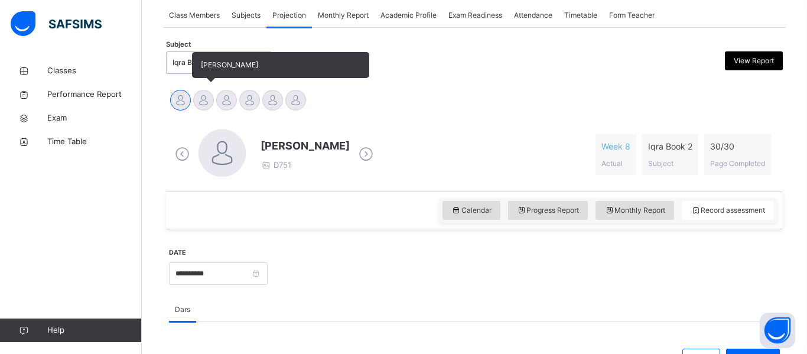
click at [200, 102] on div at bounding box center [203, 100] width 21 height 21
click at [226, 104] on div at bounding box center [226, 100] width 21 height 21
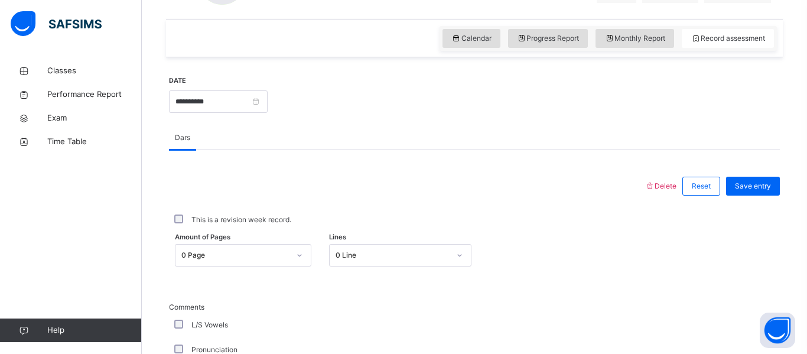
scroll to position [392, 0]
click at [298, 255] on div "0 Page" at bounding box center [243, 254] width 137 height 22
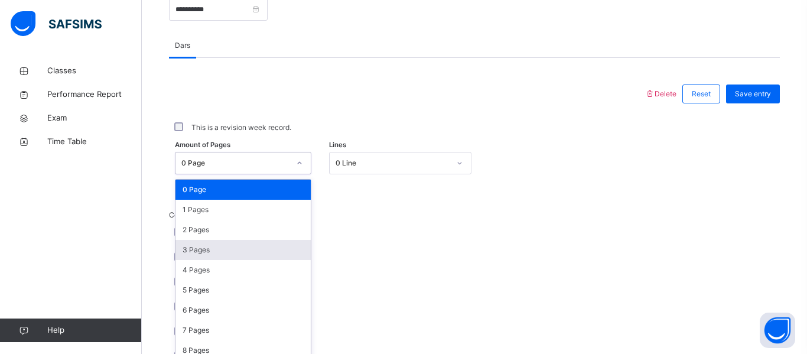
scroll to position [491, 0]
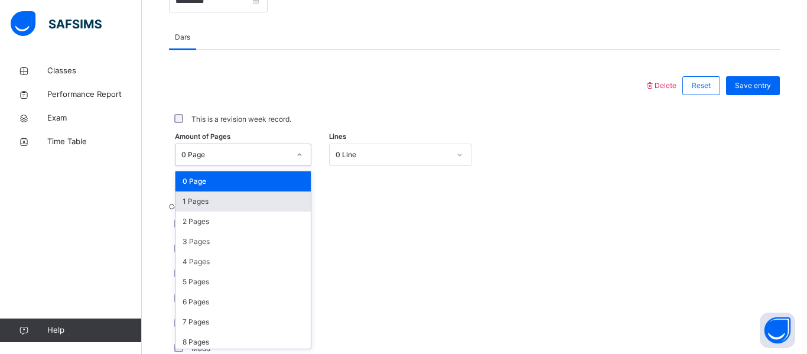
click at [260, 203] on div "1 Pages" at bounding box center [243, 201] width 135 height 20
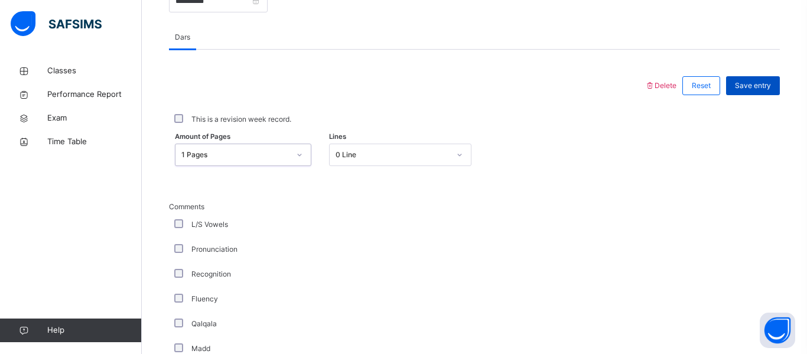
click at [756, 88] on span "Save entry" at bounding box center [753, 85] width 36 height 11
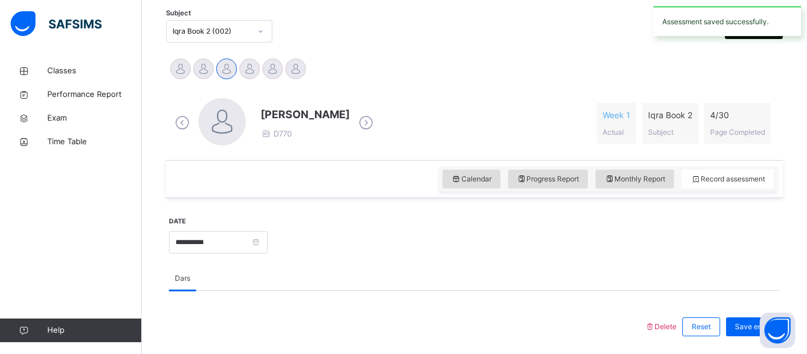
scroll to position [194, 0]
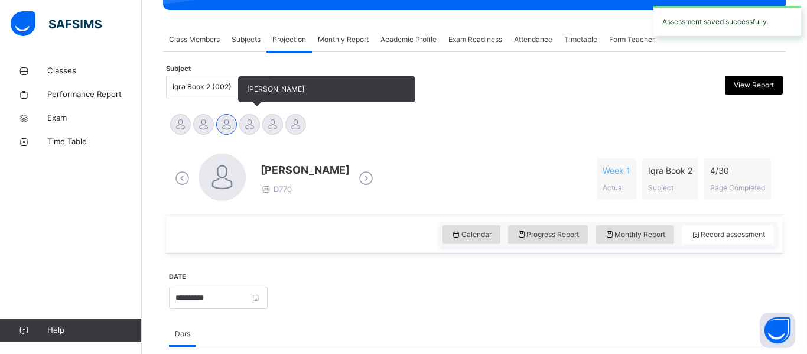
click at [251, 128] on div at bounding box center [249, 124] width 21 height 21
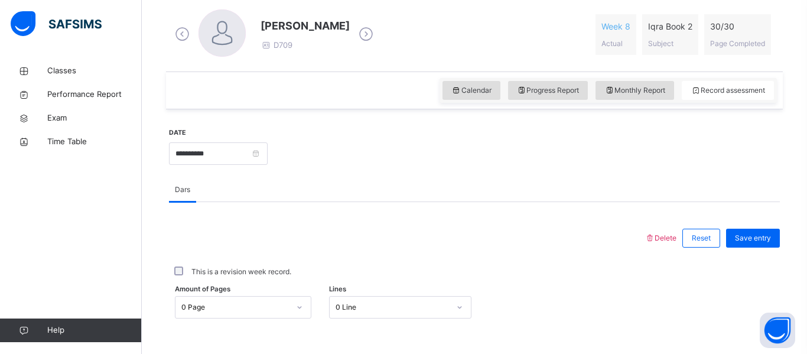
scroll to position [340, 0]
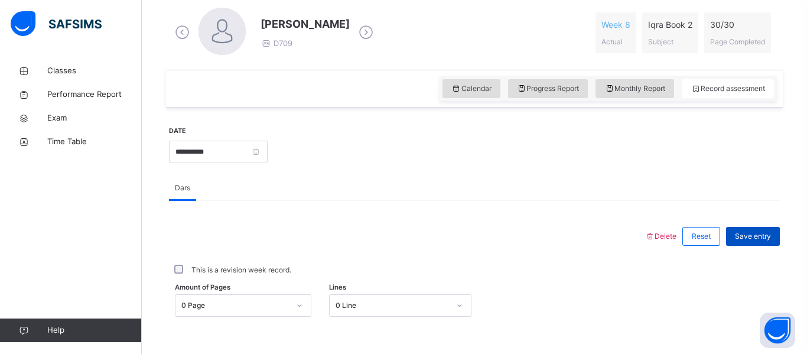
click at [760, 234] on span "Save entry" at bounding box center [753, 236] width 36 height 11
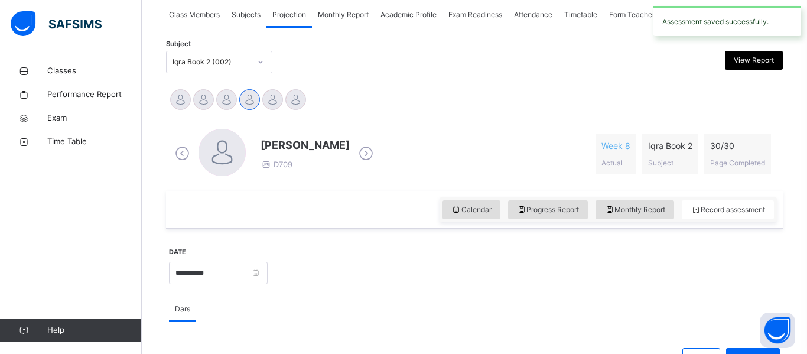
scroll to position [216, 0]
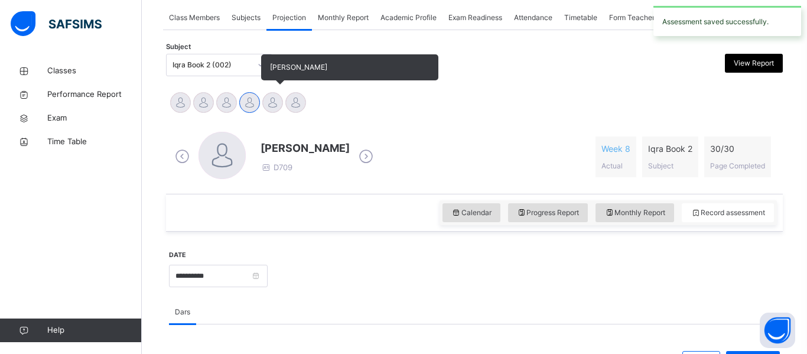
click at [274, 104] on div at bounding box center [272, 102] width 21 height 21
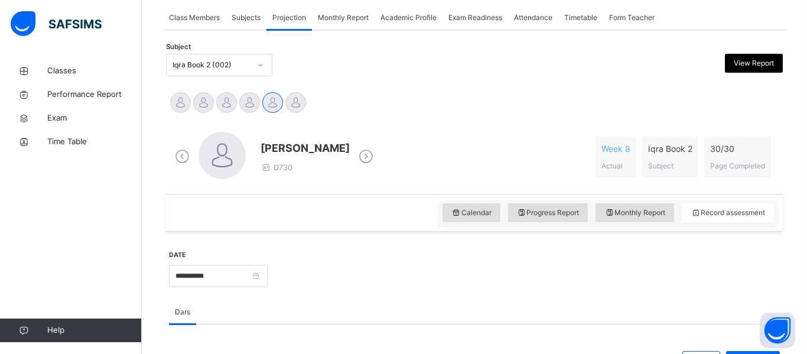
click at [307, 105] on div "Adam Alabbasi Evan Forbes Salar Malik Yusuf Abdurrahuman Zaid Mohammed Zayn For…" at bounding box center [474, 104] width 611 height 26
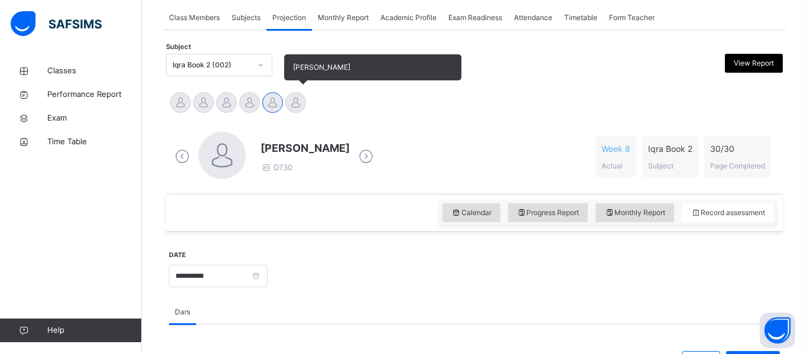
click at [295, 105] on div at bounding box center [295, 102] width 21 height 21
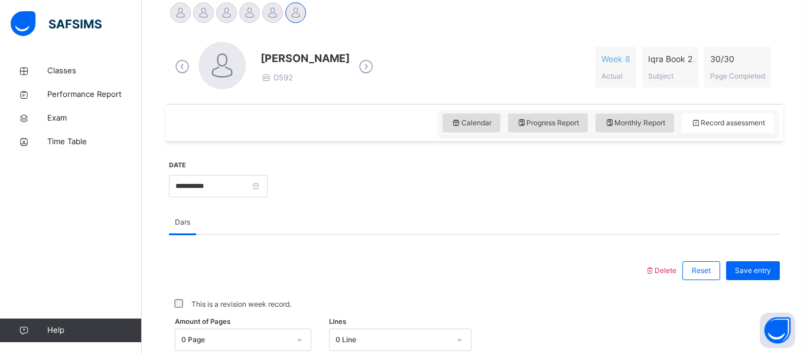
scroll to position [308, 0]
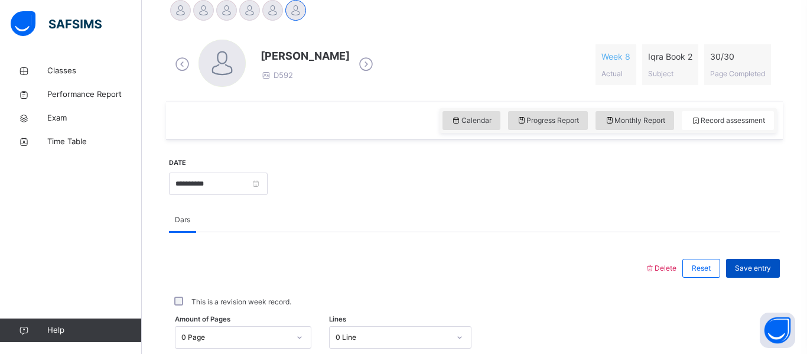
click at [771, 265] on span "Save entry" at bounding box center [753, 268] width 36 height 11
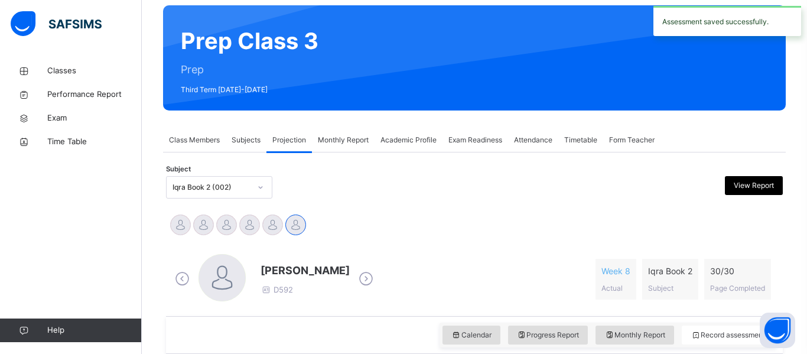
scroll to position [92, 0]
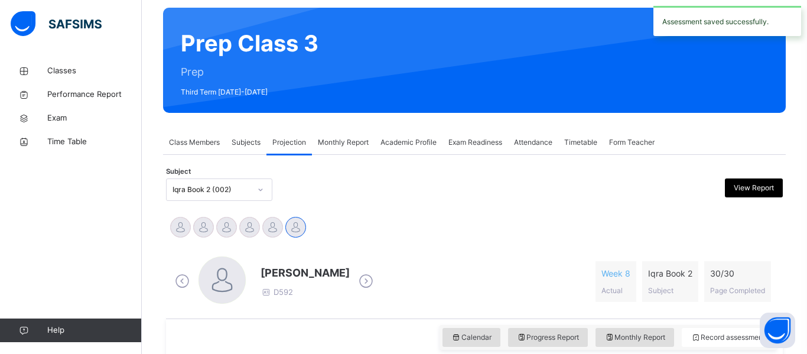
click at [203, 143] on span "Class Members" at bounding box center [194, 142] width 51 height 11
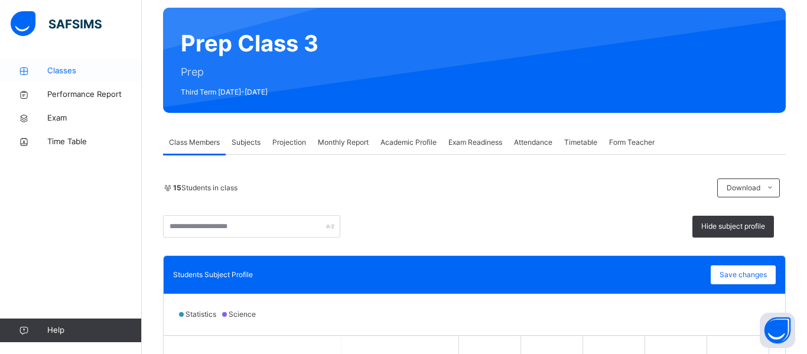
click at [53, 74] on span "Classes" at bounding box center [94, 71] width 95 height 12
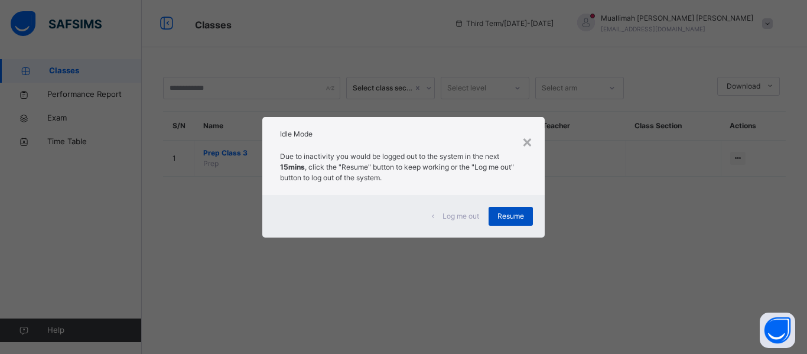
click at [499, 209] on div "Resume" at bounding box center [511, 216] width 44 height 19
